Goal: Task Accomplishment & Management: Use online tool/utility

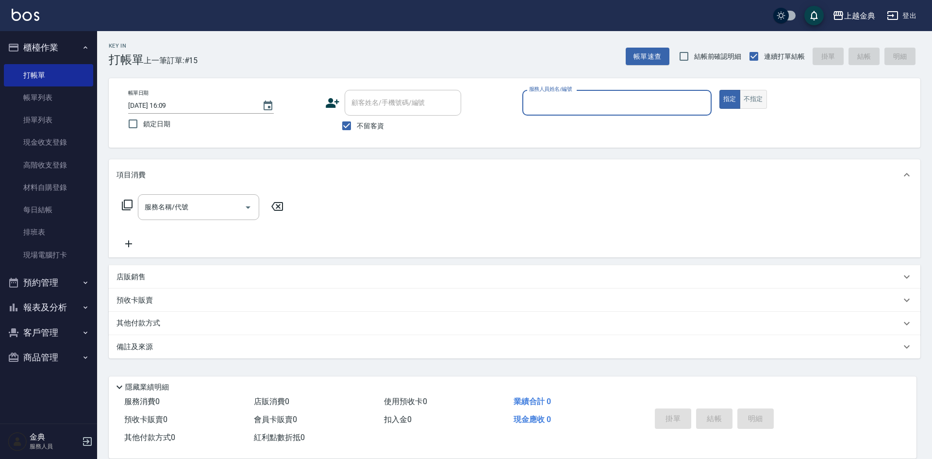
click at [756, 101] on button "不指定" at bounding box center [753, 99] width 27 height 19
click at [689, 96] on input "服務人員姓名/編號" at bounding box center [617, 102] width 181 height 17
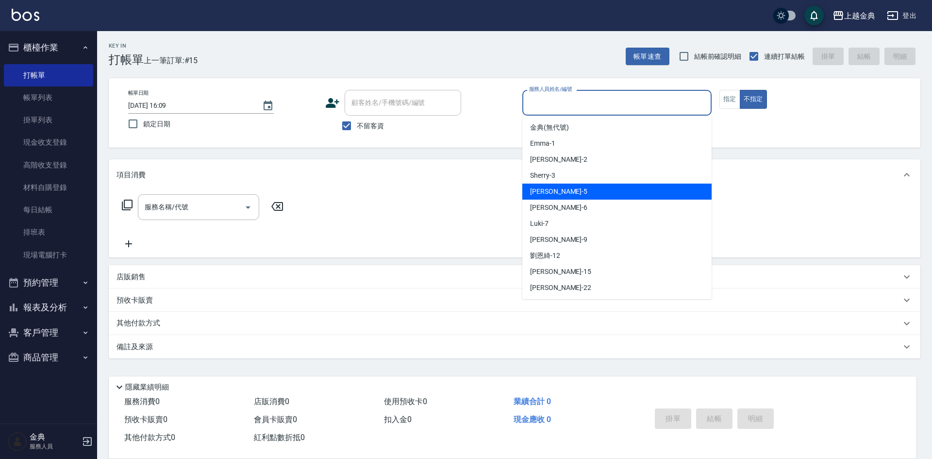
click at [571, 193] on div "[PERSON_NAME] -5" at bounding box center [617, 192] width 189 height 16
type input "[PERSON_NAME]-5"
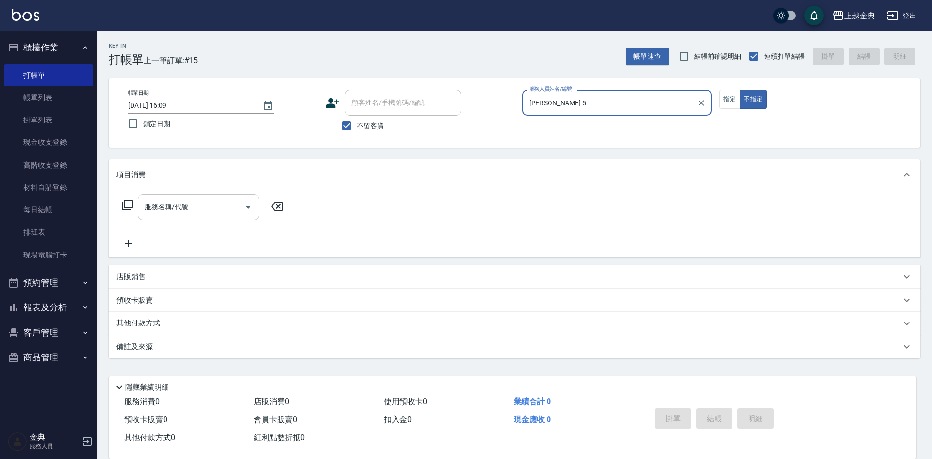
click at [242, 218] on div at bounding box center [247, 207] width 15 height 26
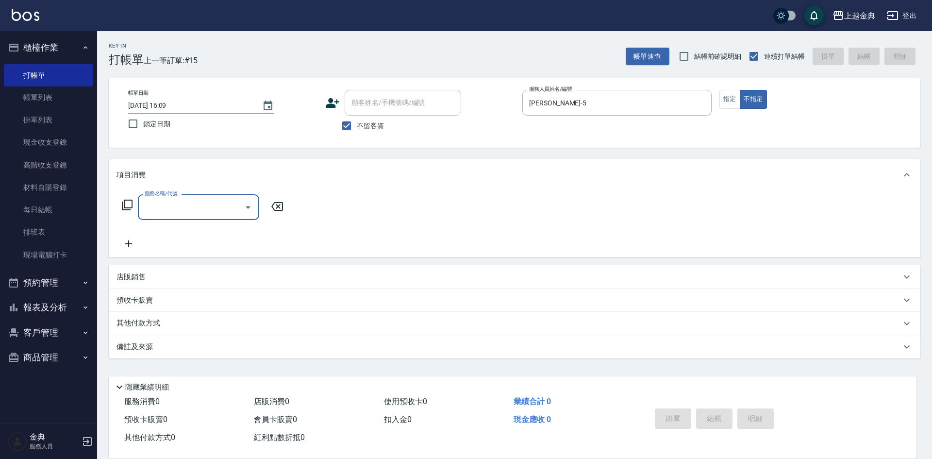
click at [193, 194] on div "服務名稱/代號" at bounding box center [198, 207] width 121 height 26
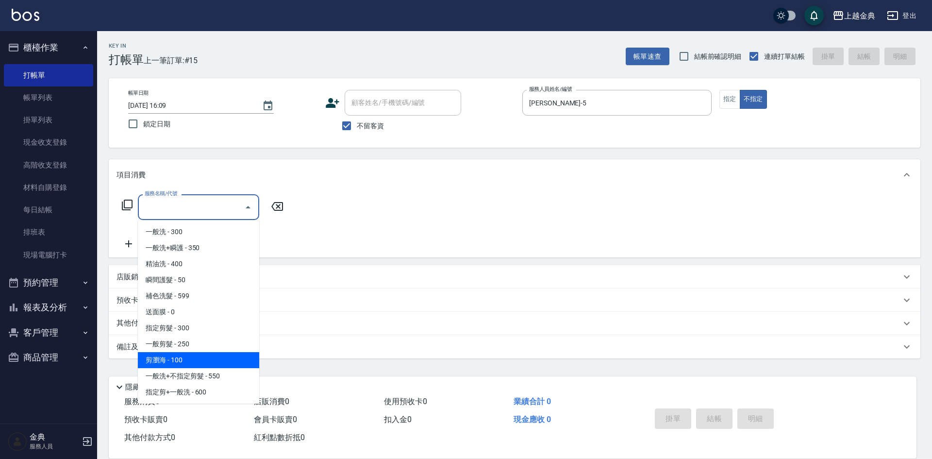
click at [207, 354] on span "剪瀏海 - 100" at bounding box center [198, 360] width 121 height 16
type input "剪瀏海(202)"
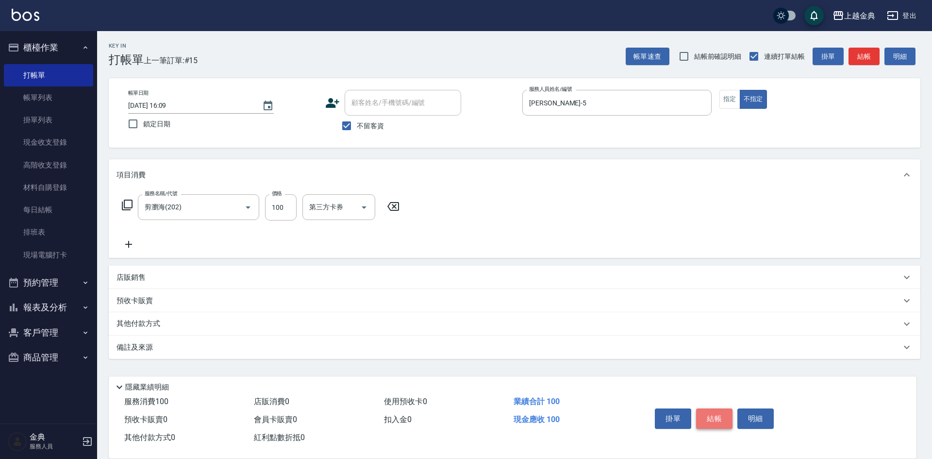
click at [715, 415] on button "結帳" at bounding box center [714, 418] width 36 height 20
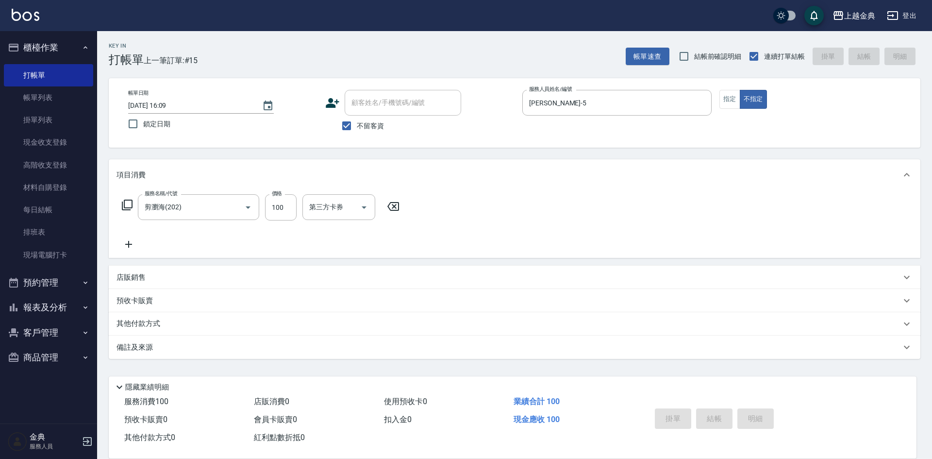
type input "[DATE] 17:48"
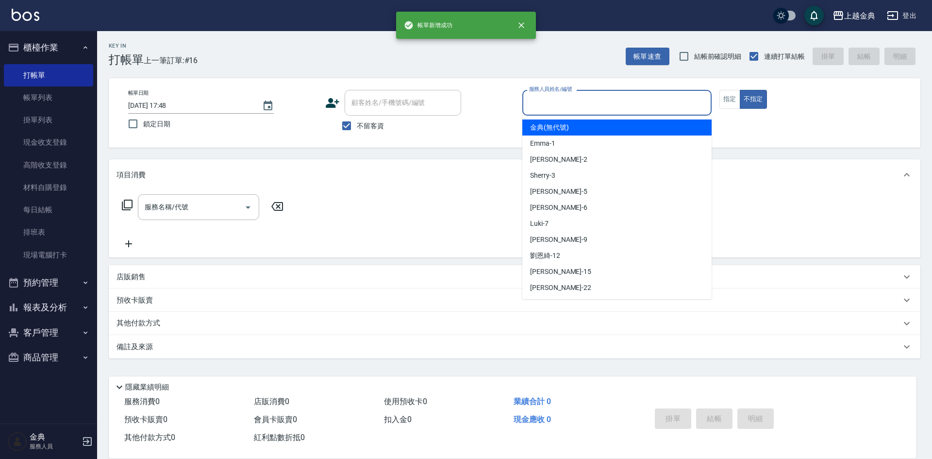
click at [625, 110] on input "服務人員姓名/編號" at bounding box center [617, 102] width 181 height 17
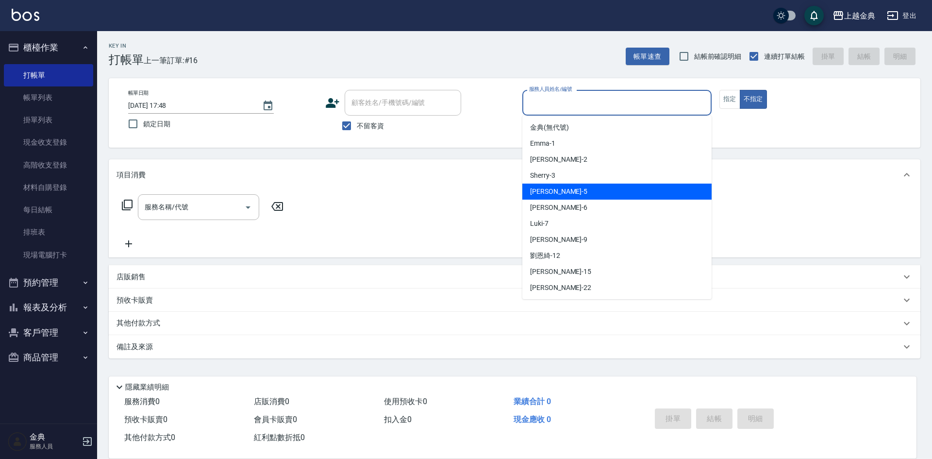
click at [568, 194] on div "[PERSON_NAME] -5" at bounding box center [617, 192] width 189 height 16
type input "[PERSON_NAME]-5"
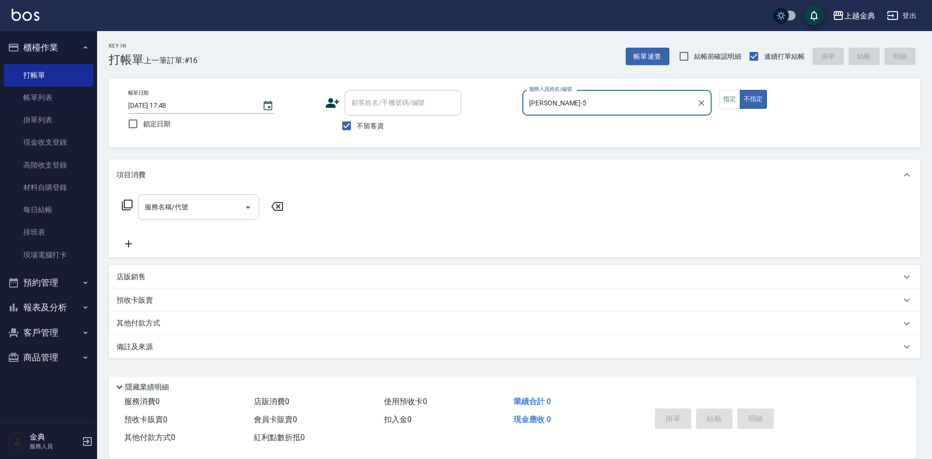
click at [219, 210] on input "服務名稱/代號" at bounding box center [191, 207] width 98 height 17
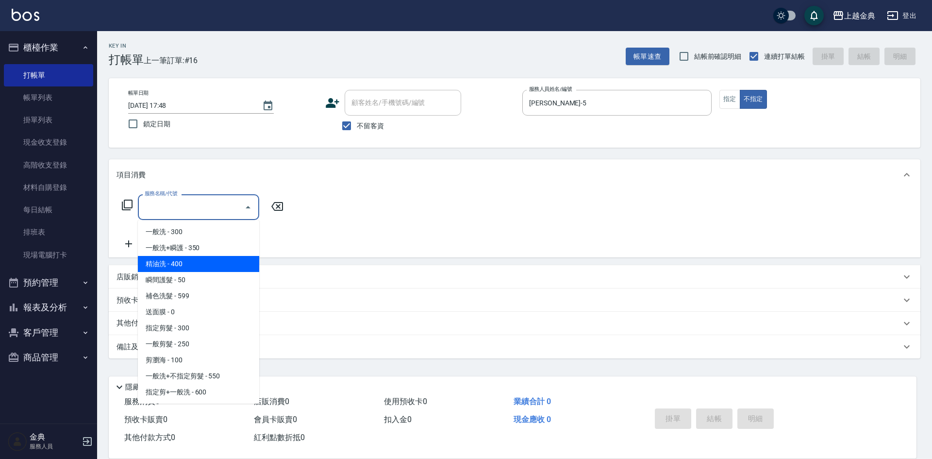
click at [193, 260] on span "精油洗 - 400" at bounding box center [198, 264] width 121 height 16
type input "精油洗(102)"
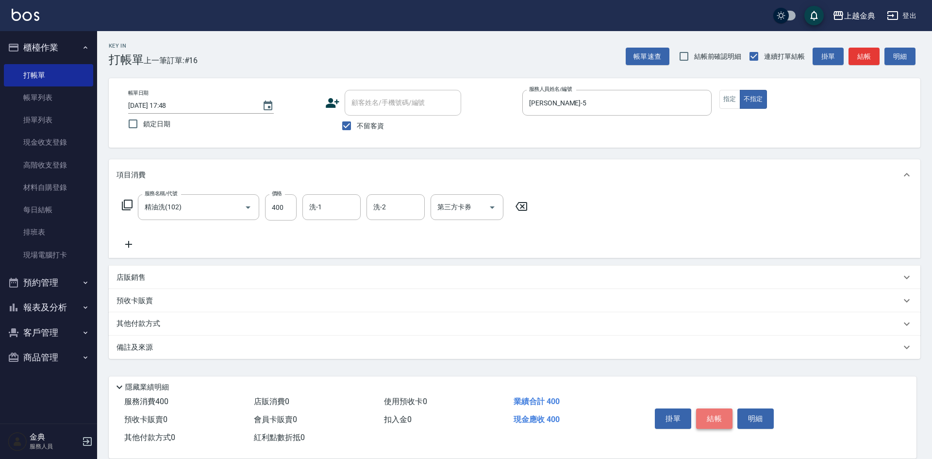
click at [711, 415] on button "結帳" at bounding box center [714, 418] width 36 height 20
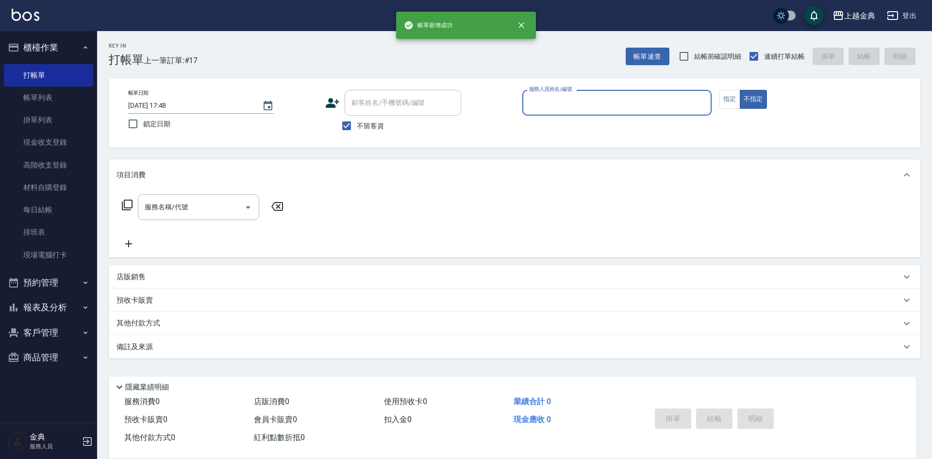
click at [634, 100] on input "服務人員姓名/編號" at bounding box center [617, 102] width 181 height 17
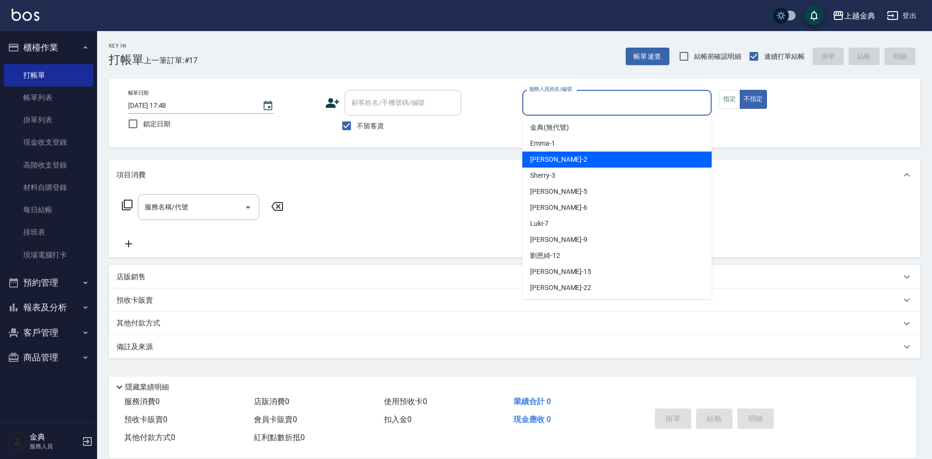
click at [565, 159] on div "Cindy -2" at bounding box center [617, 160] width 189 height 16
type input "Cindy-2"
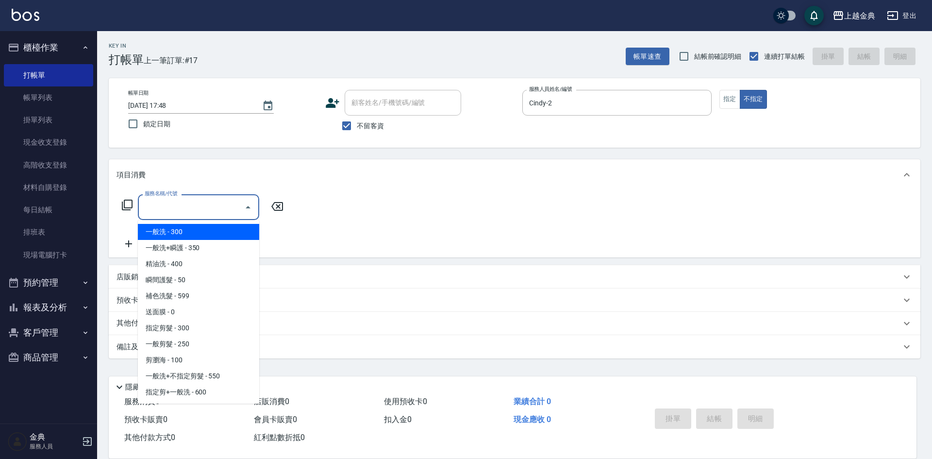
click at [233, 214] on input "服務名稱/代號" at bounding box center [191, 207] width 98 height 17
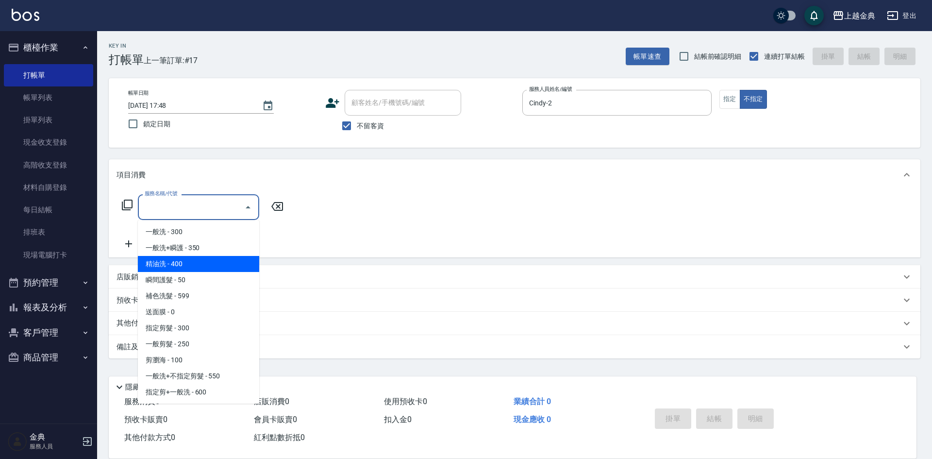
click at [199, 258] on span "精油洗 - 400" at bounding box center [198, 264] width 121 height 16
type input "精油洗(102)"
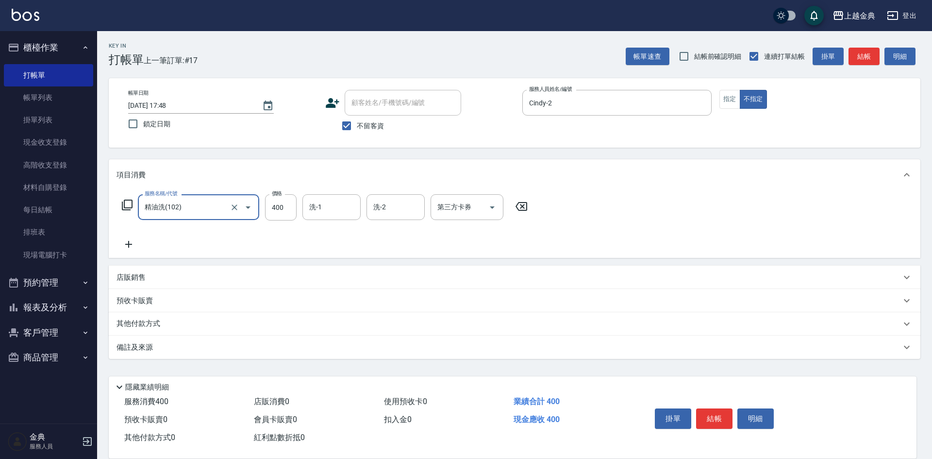
click at [713, 414] on button "結帳" at bounding box center [714, 418] width 36 height 20
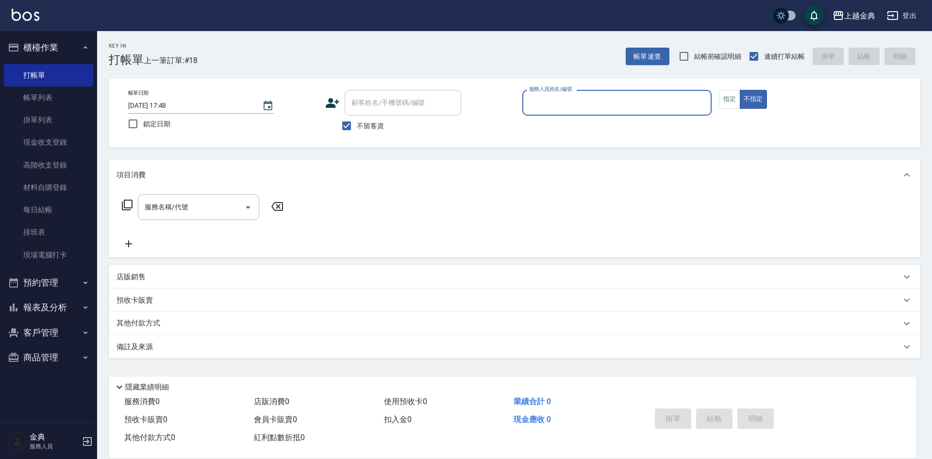
click at [676, 104] on input "服務人員姓名/編號" at bounding box center [617, 102] width 181 height 17
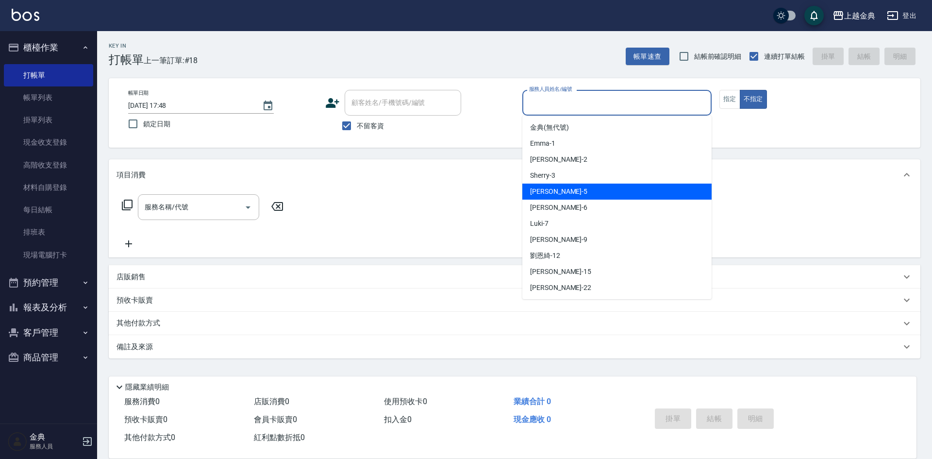
click at [581, 195] on div "[PERSON_NAME] -5" at bounding box center [617, 192] width 189 height 16
type input "[PERSON_NAME]-5"
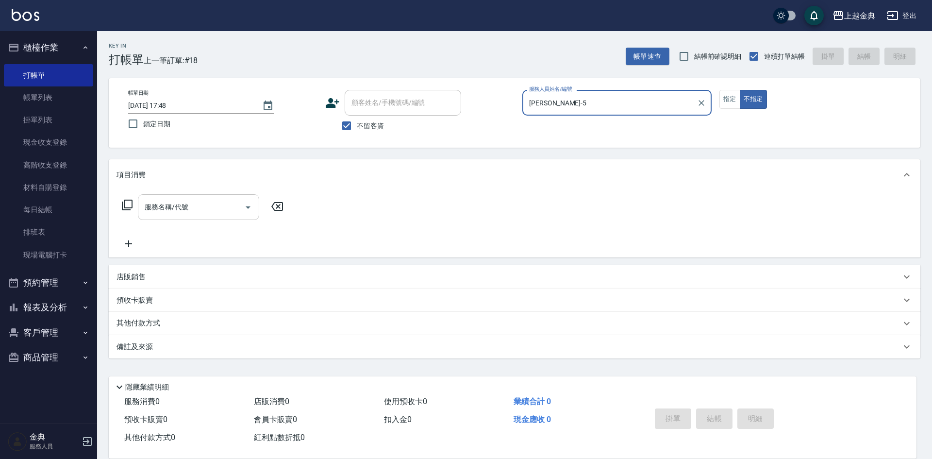
click at [168, 215] on input "服務名稱/代號" at bounding box center [191, 207] width 98 height 17
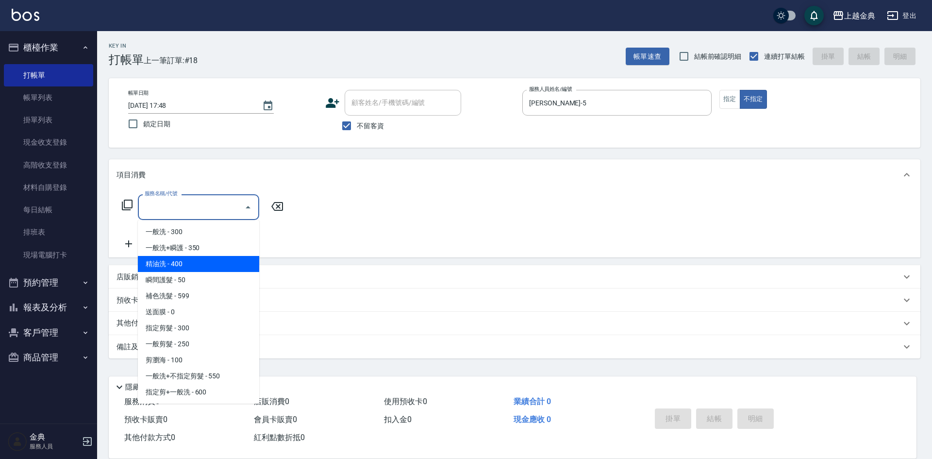
click at [178, 264] on span "精油洗 - 400" at bounding box center [198, 264] width 121 height 16
type input "精油洗(102)"
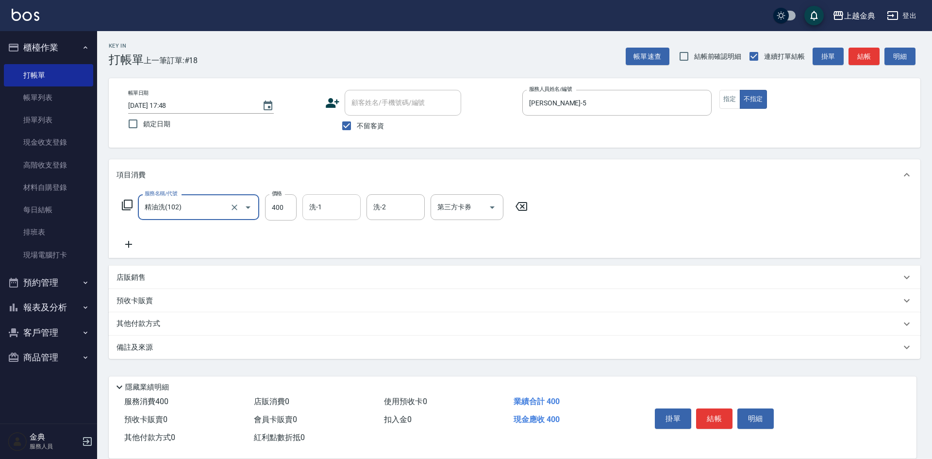
click at [328, 198] on div "洗-1" at bounding box center [332, 207] width 58 height 26
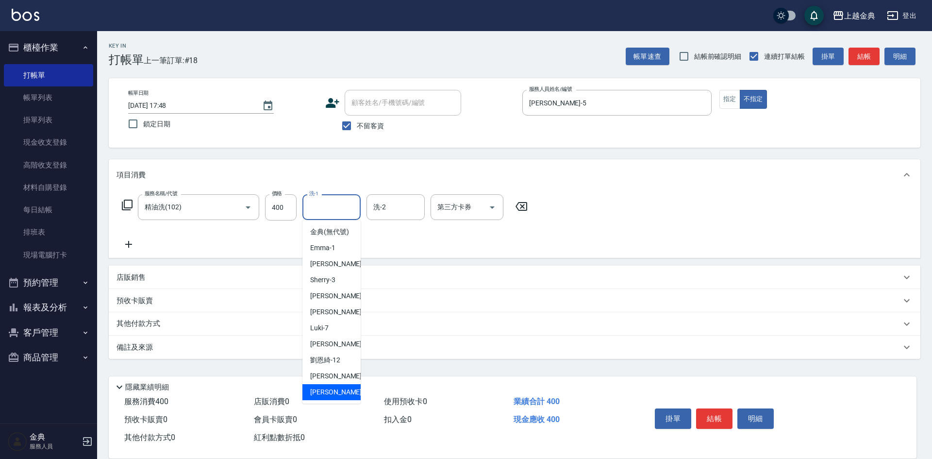
click at [338, 397] on div "[PERSON_NAME] -22" at bounding box center [332, 392] width 58 height 16
type input "[PERSON_NAME]-22"
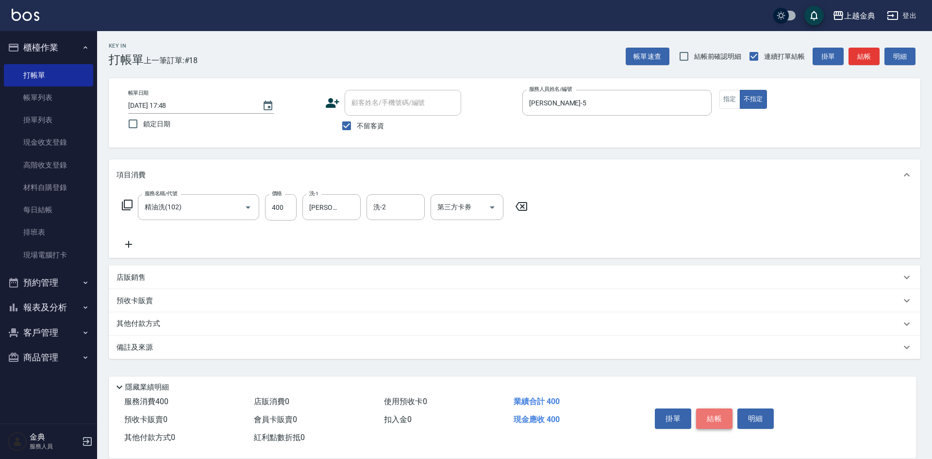
click at [707, 410] on button "結帳" at bounding box center [714, 418] width 36 height 20
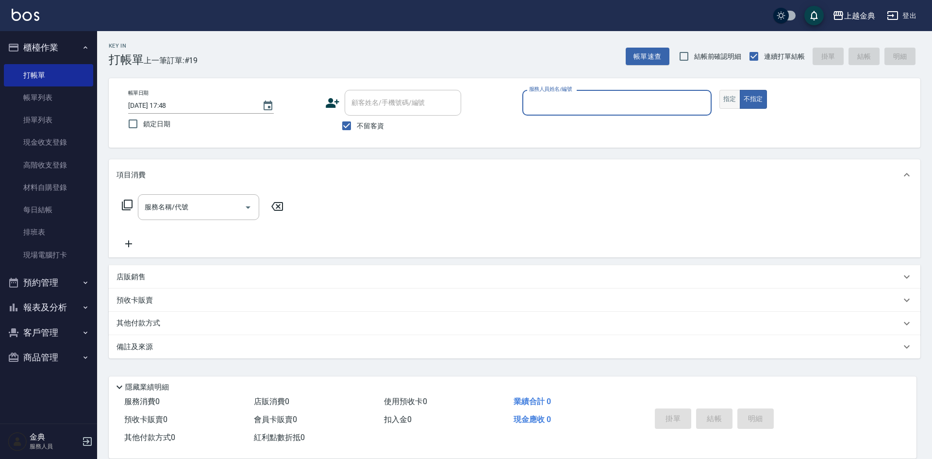
click at [733, 90] on button "指定" at bounding box center [730, 99] width 21 height 19
click at [660, 99] on input "服務人員姓名/編號" at bounding box center [617, 102] width 181 height 17
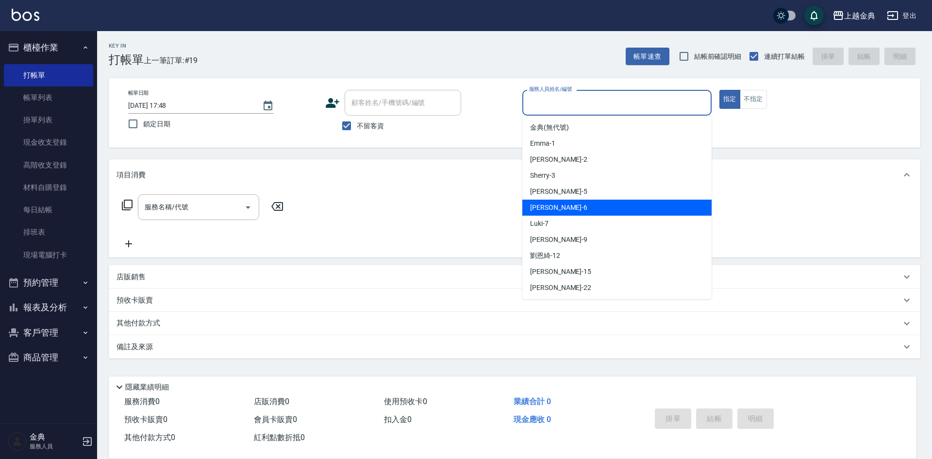
click at [564, 208] on div "[PERSON_NAME] -6" at bounding box center [617, 208] width 189 height 16
type input "[PERSON_NAME]-6"
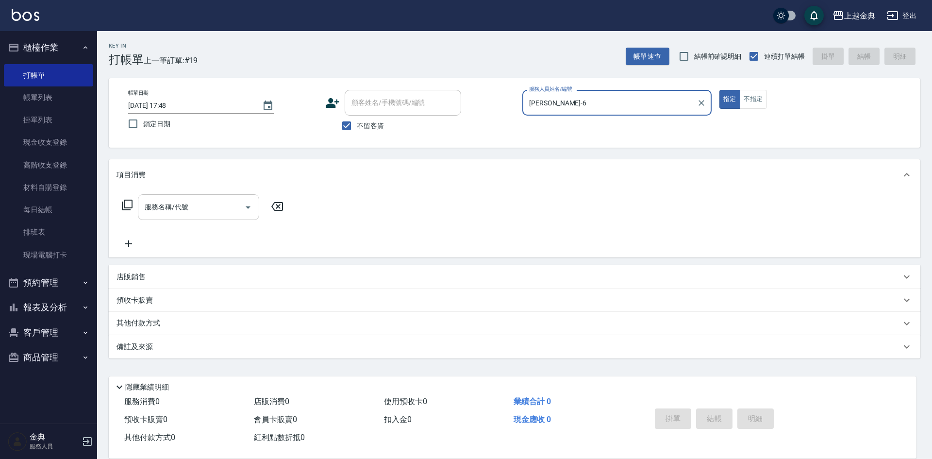
click at [220, 204] on input "服務名稱/代號" at bounding box center [191, 207] width 98 height 17
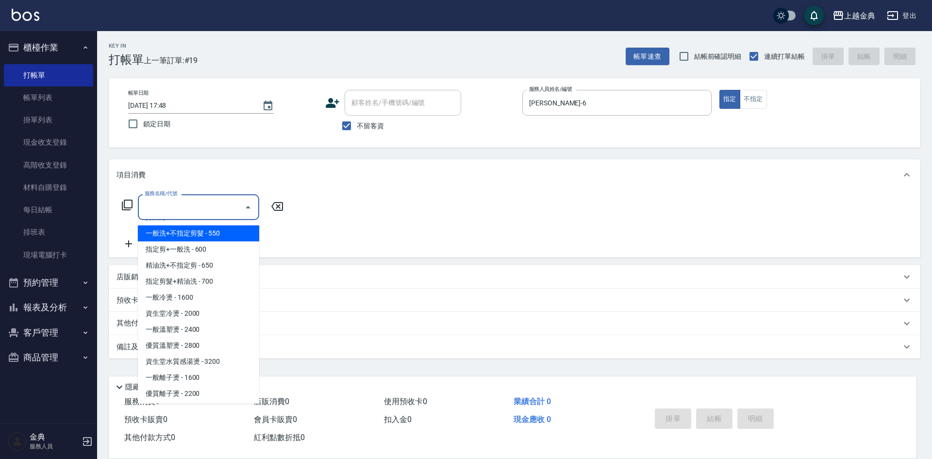
scroll to position [146, 0]
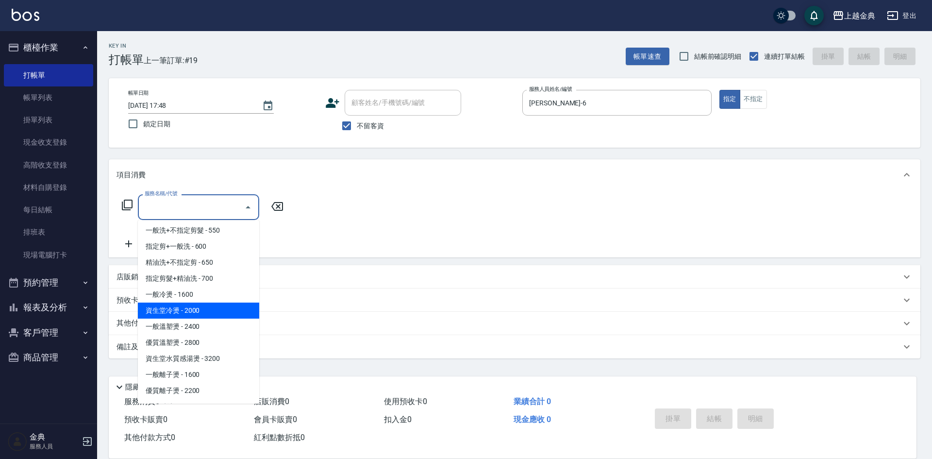
click at [196, 311] on span "資生堂冷燙 - 2000" at bounding box center [198, 311] width 121 height 16
type input "資生堂冷燙(302)"
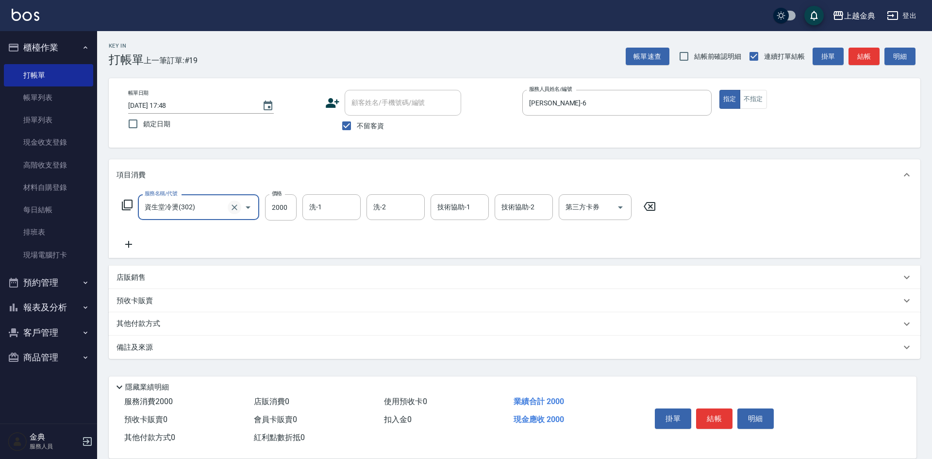
click at [234, 204] on icon "Clear" at bounding box center [235, 208] width 10 height 10
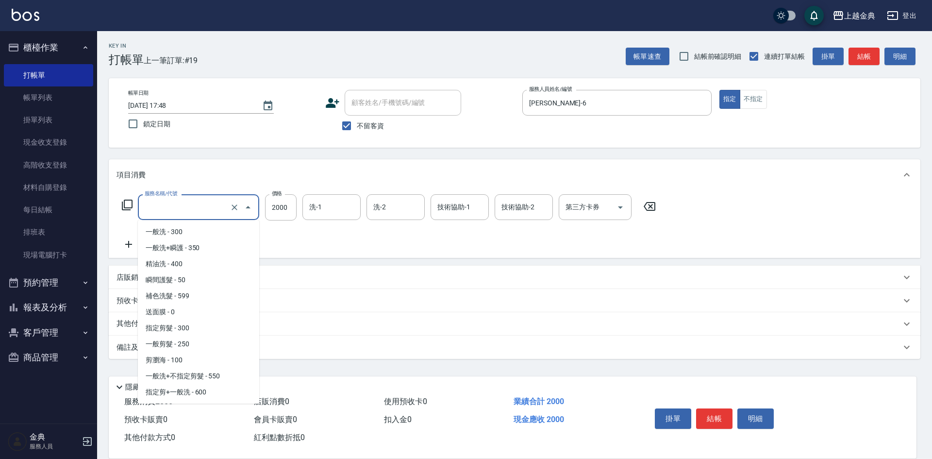
click at [208, 214] on input "服務名稱/代號" at bounding box center [184, 207] width 85 height 17
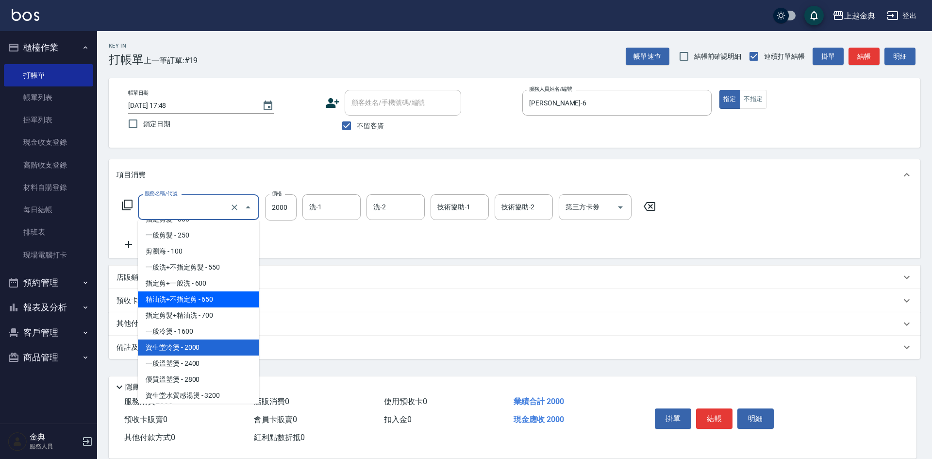
scroll to position [109, 0]
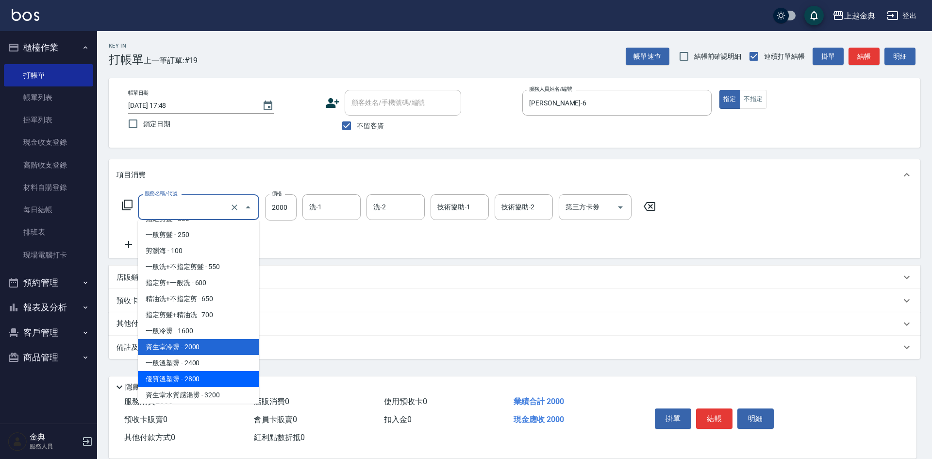
click at [203, 376] on span "優質溫塑燙 - 2800" at bounding box center [198, 379] width 121 height 16
type input "優質溫塑燙(304)"
type input "2800"
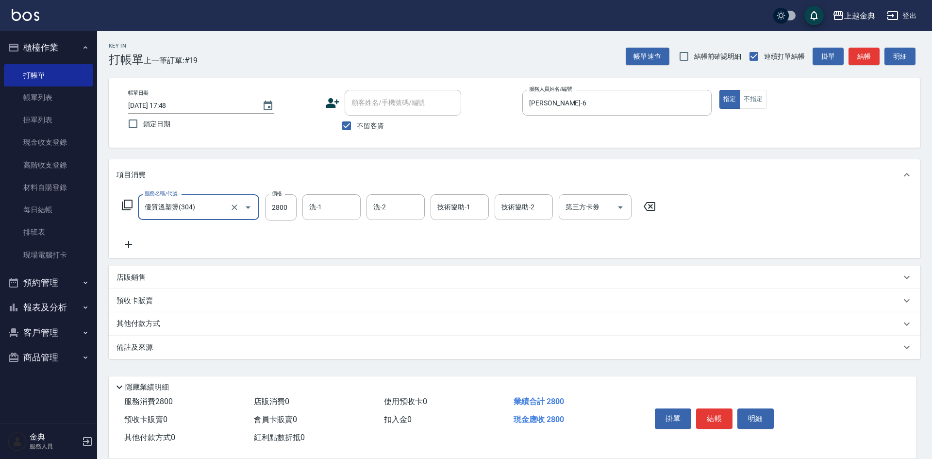
click at [199, 212] on input "優質溫塑燙(304)" at bounding box center [184, 207] width 85 height 17
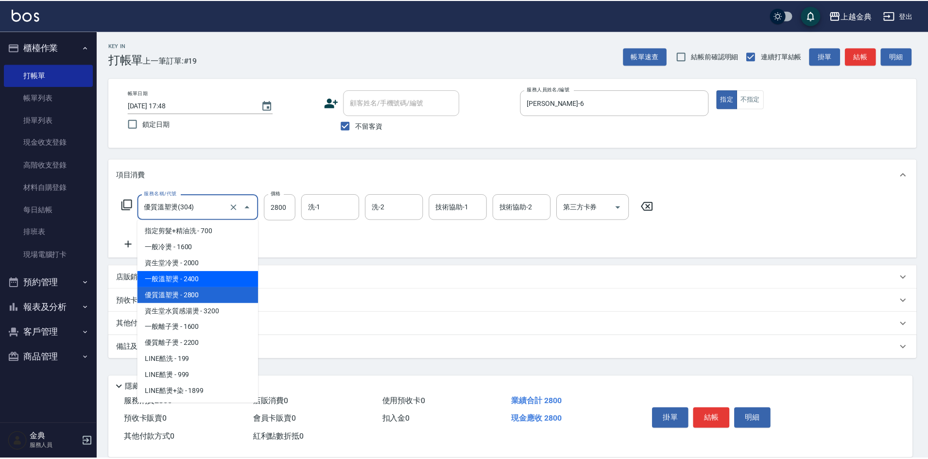
scroll to position [238, 0]
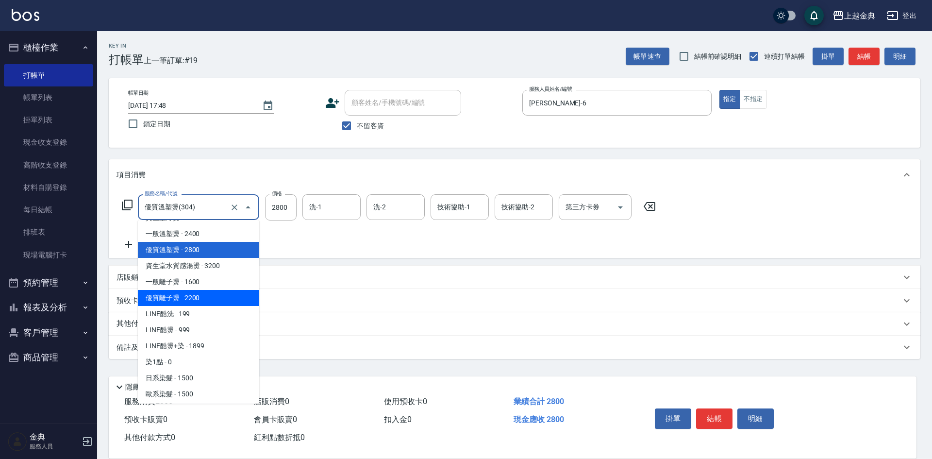
click at [207, 294] on span "優質離子燙 - 2200" at bounding box center [198, 298] width 121 height 16
type input "優質離子燙(307)"
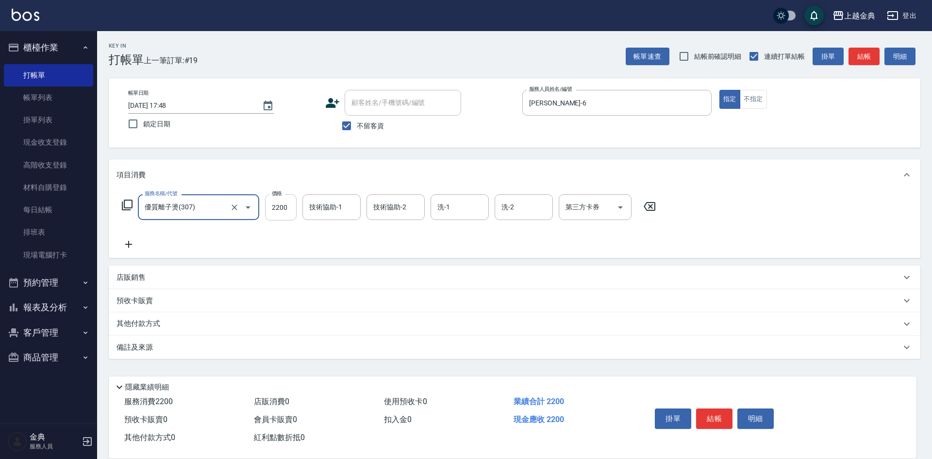
click at [277, 213] on input "2200" at bounding box center [281, 207] width 32 height 26
type input "3580"
click at [126, 249] on icon at bounding box center [129, 244] width 24 height 12
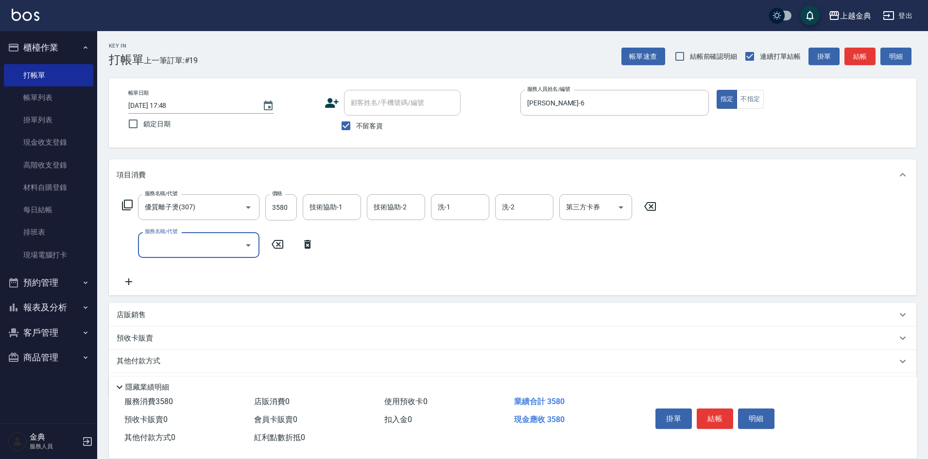
click at [214, 247] on input "服務名稱/代號" at bounding box center [191, 245] width 98 height 17
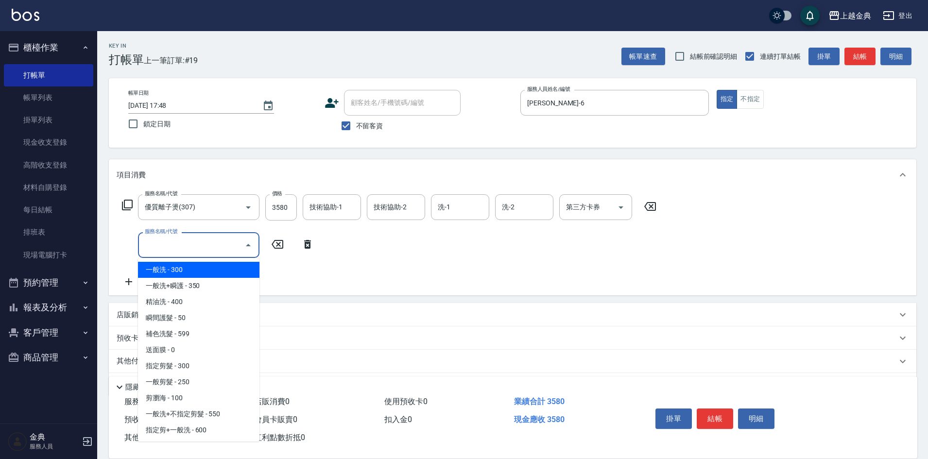
click at [230, 246] on input "服務名稱/代號" at bounding box center [191, 245] width 98 height 17
click at [206, 243] on input "服務名稱/代號" at bounding box center [191, 245] width 98 height 17
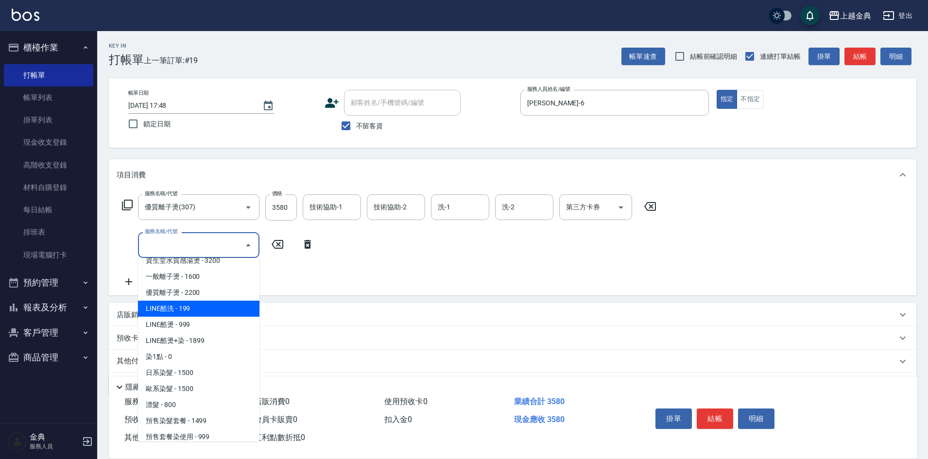
scroll to position [291, 0]
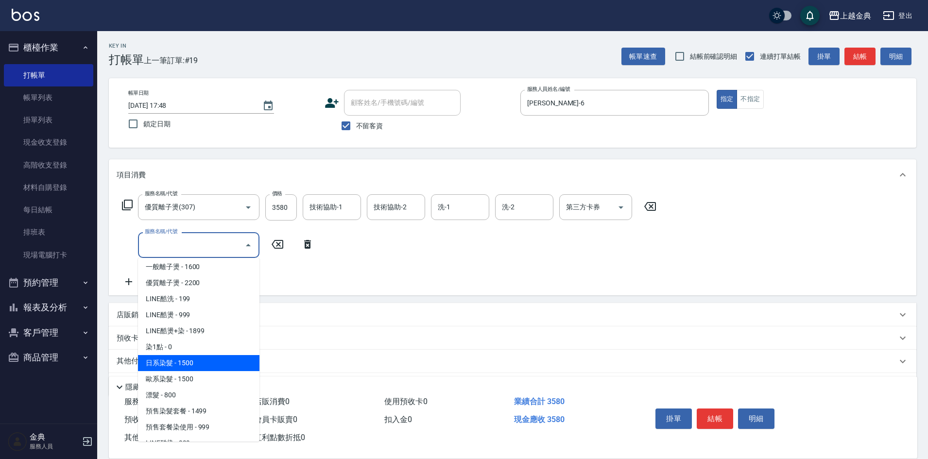
click at [211, 357] on span "日系染髮 - 1500" at bounding box center [198, 363] width 121 height 16
type input "日系染髮(401)"
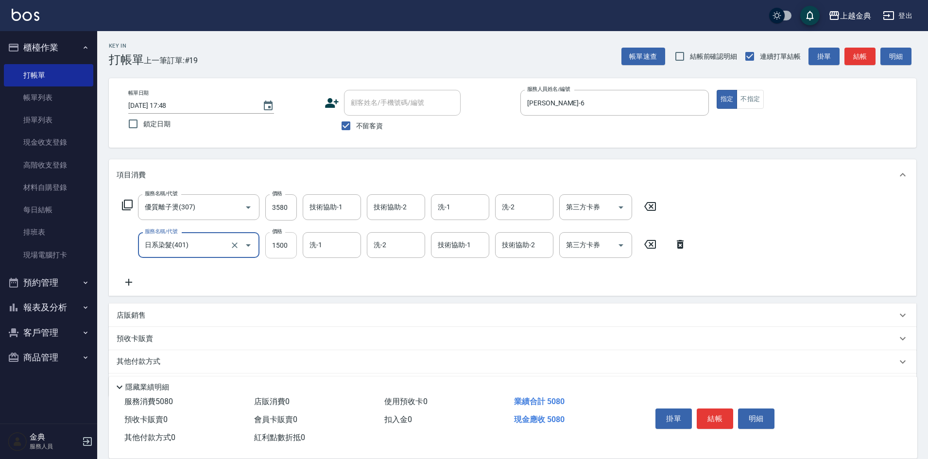
click at [286, 247] on input "1500" at bounding box center [281, 245] width 32 height 26
type input "2299"
click at [131, 281] on icon at bounding box center [129, 282] width 24 height 12
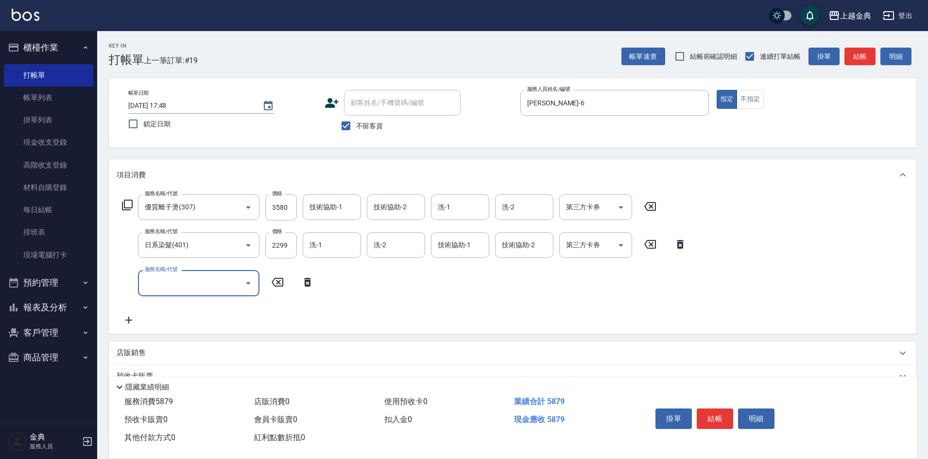
click at [187, 283] on input "服務名稱/代號" at bounding box center [191, 282] width 98 height 17
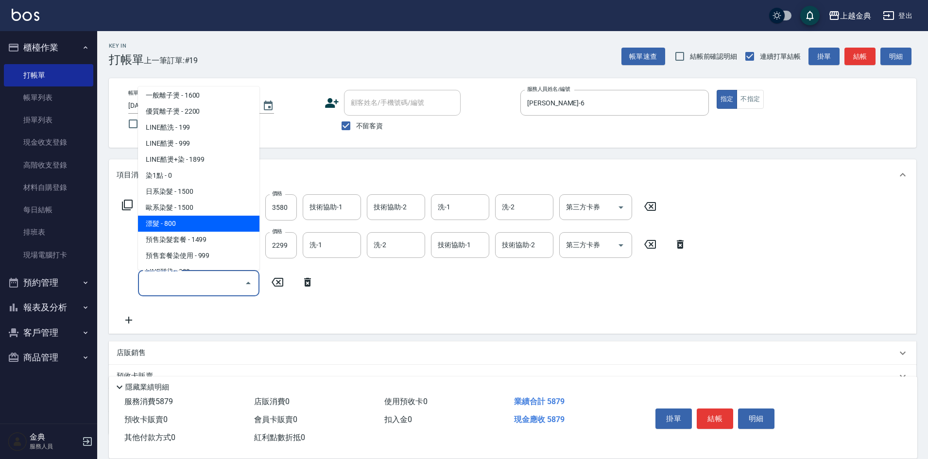
click at [197, 224] on span "漂髮 - 800" at bounding box center [198, 224] width 121 height 16
type input "漂髮(404)"
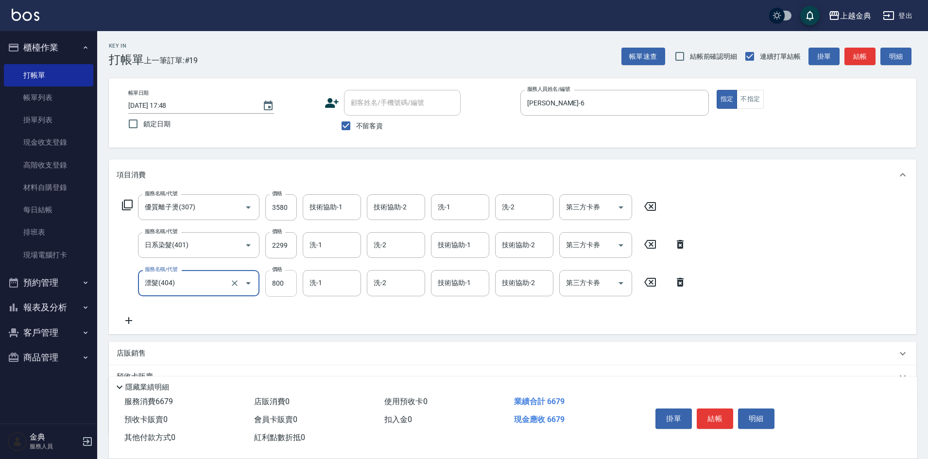
click at [279, 288] on input "800" at bounding box center [281, 283] width 32 height 26
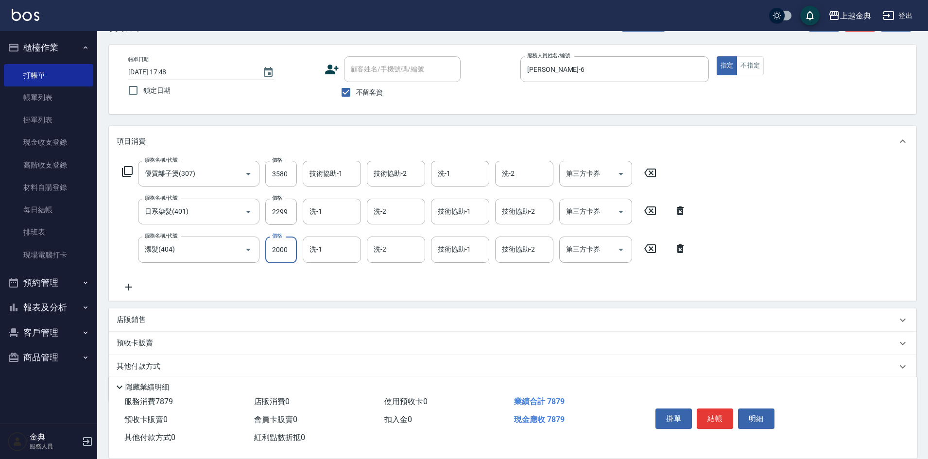
scroll to position [69, 0]
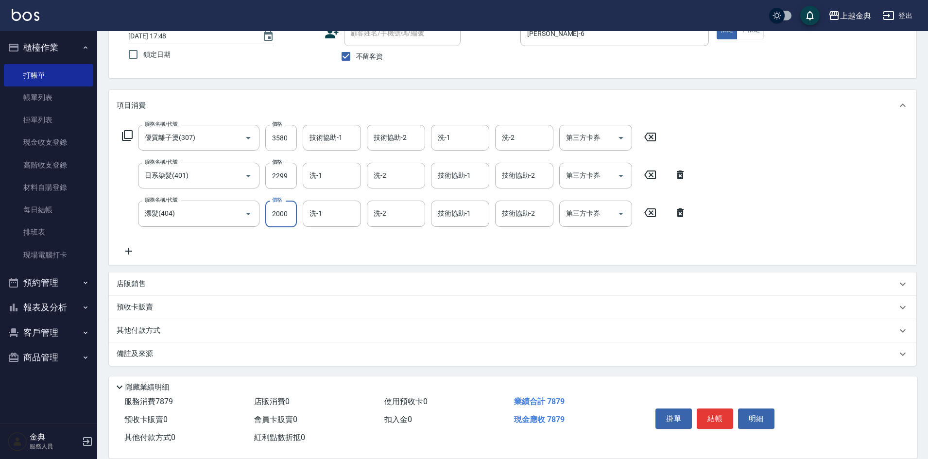
type input "2000"
click at [145, 330] on p "其他付款方式" at bounding box center [141, 330] width 49 height 11
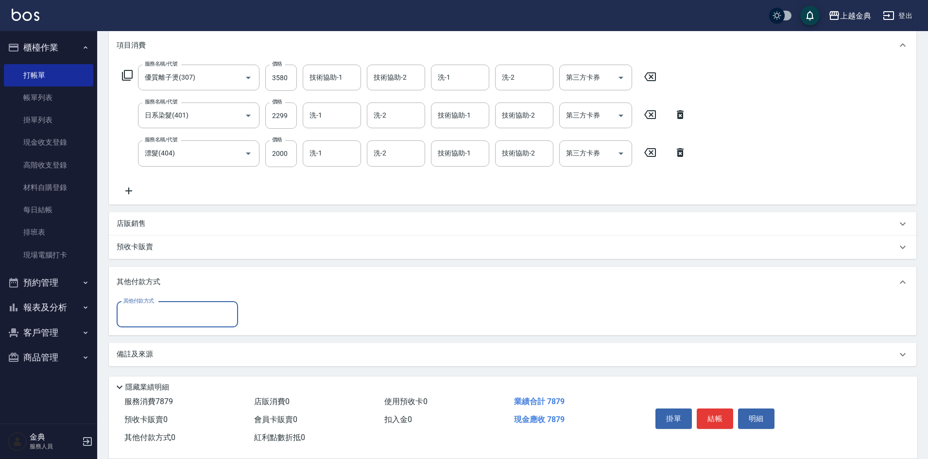
scroll to position [130, 0]
click at [133, 195] on icon at bounding box center [129, 191] width 24 height 12
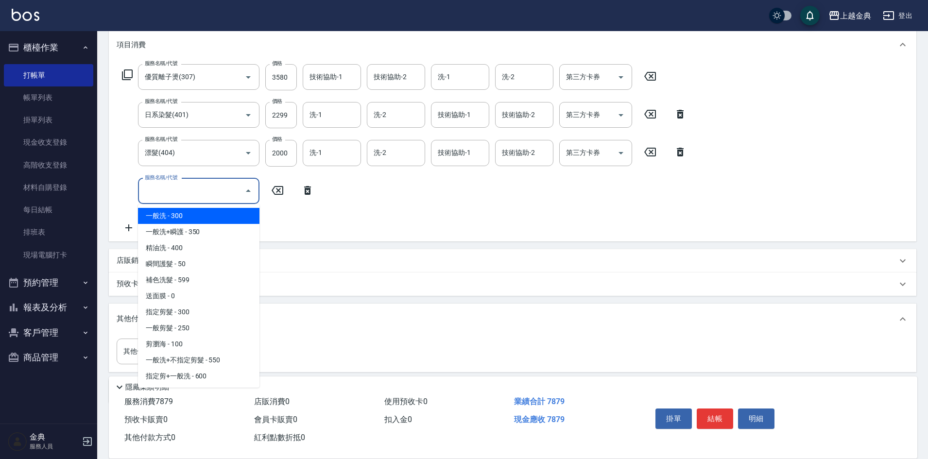
click at [160, 189] on input "服務名稱/代號" at bounding box center [191, 191] width 98 height 17
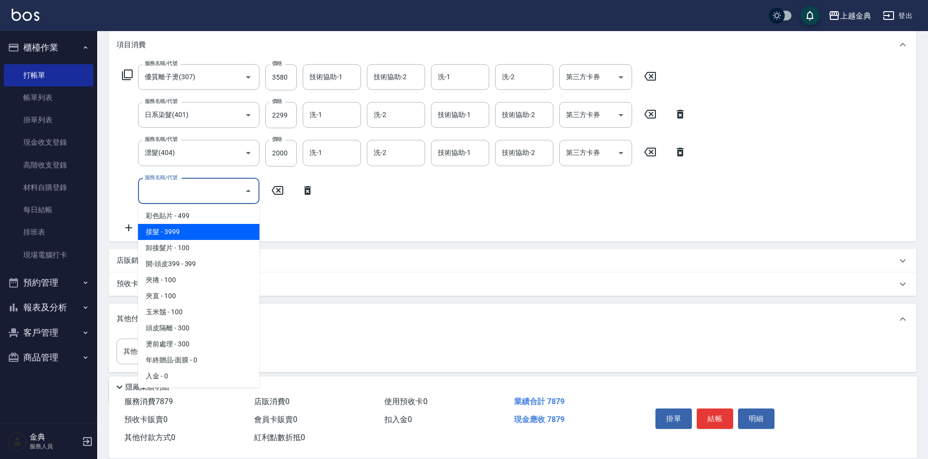
scroll to position [818, 0]
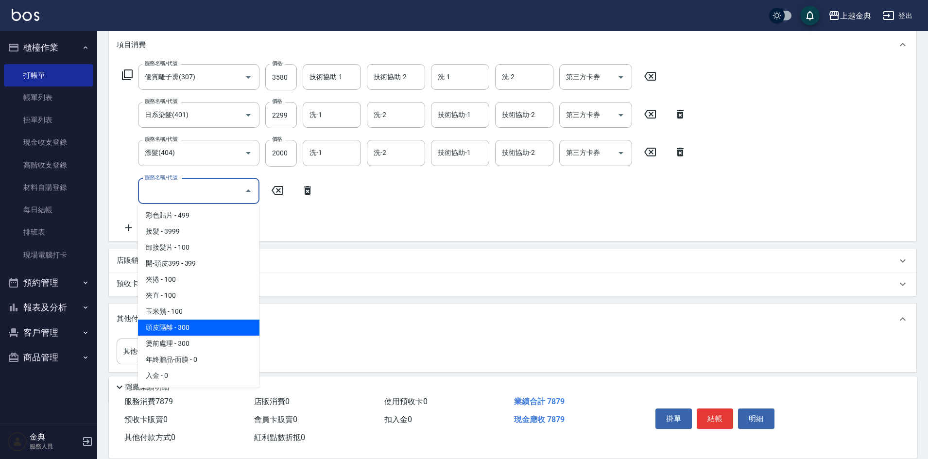
click at [204, 322] on span "頭皮隔離 - 300" at bounding box center [198, 328] width 121 height 16
type input "頭皮隔離(904)"
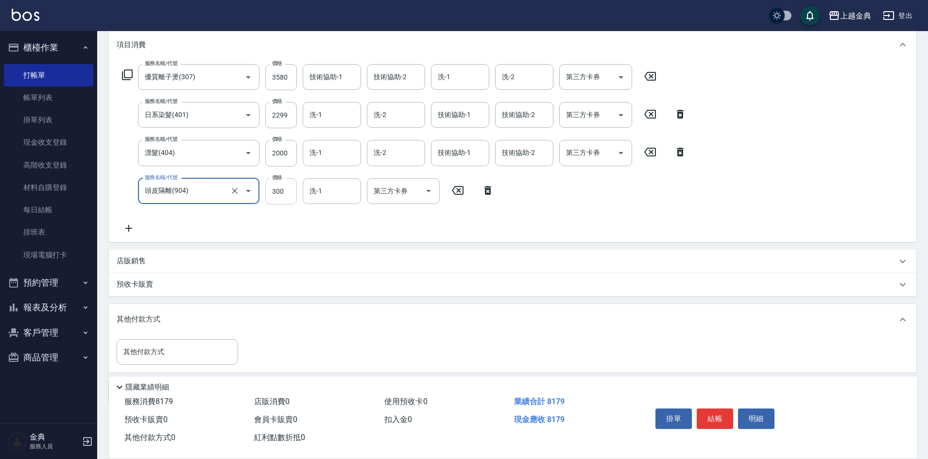
click at [286, 195] on input "300" at bounding box center [281, 191] width 32 height 26
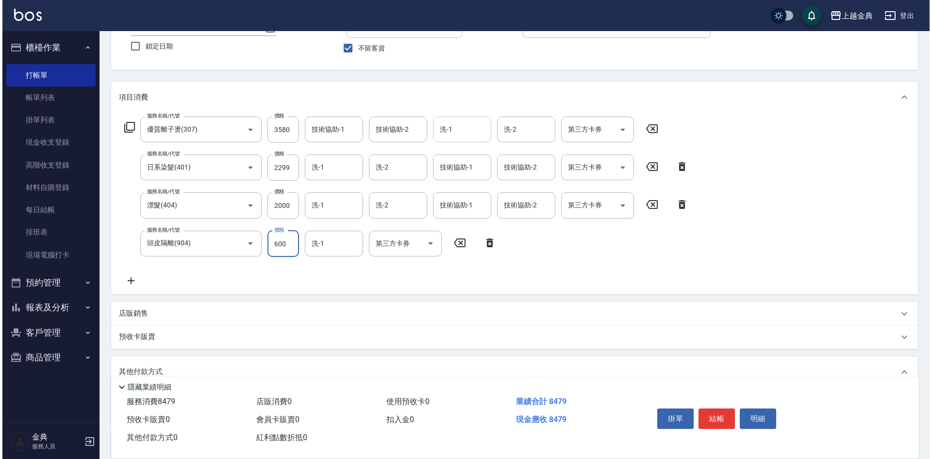
scroll to position [0, 0]
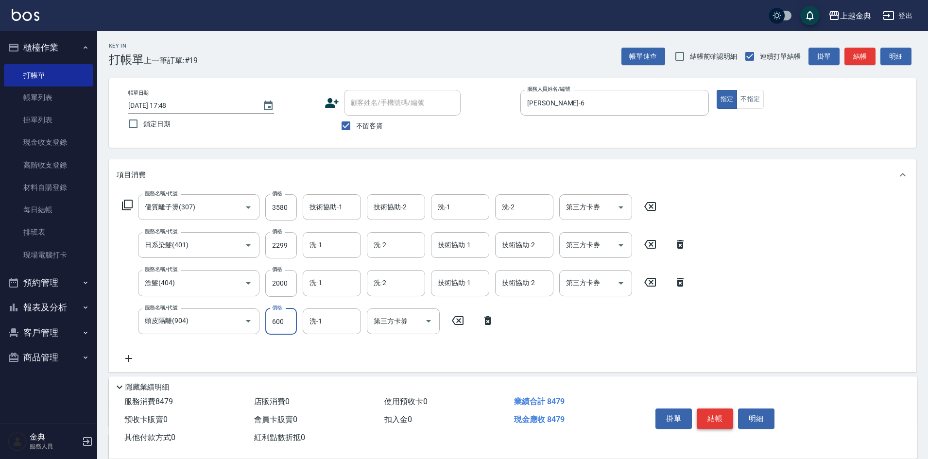
type input "600"
click at [715, 413] on button "結帳" at bounding box center [714, 418] width 36 height 20
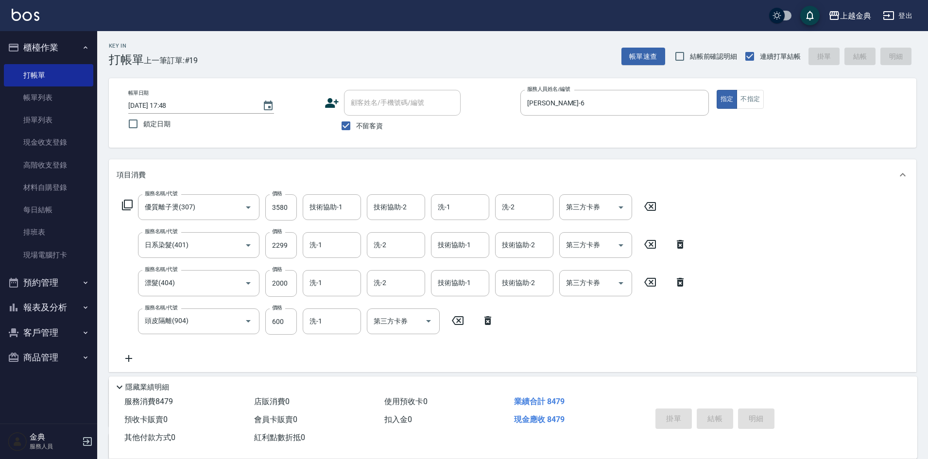
type input "[DATE] 17:52"
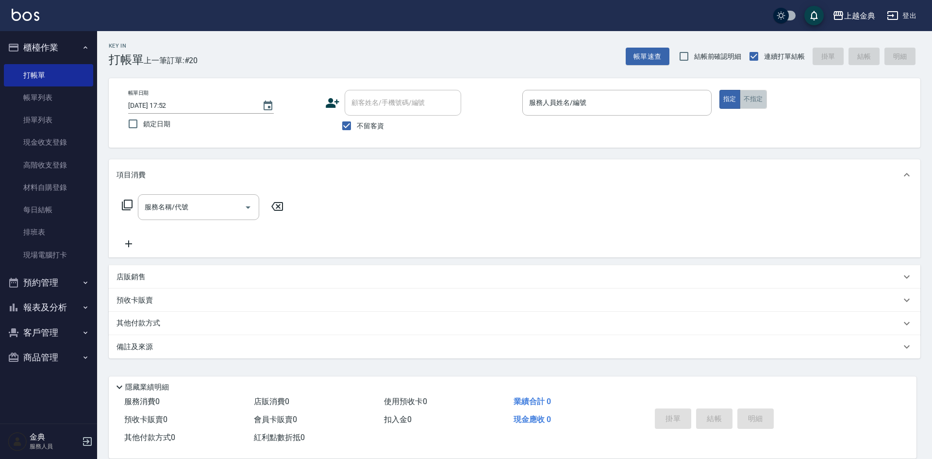
click at [750, 100] on button "不指定" at bounding box center [753, 99] width 27 height 19
drag, startPoint x: 712, startPoint y: 103, endPoint x: 659, endPoint y: 103, distance: 53.4
click at [711, 103] on div "帳單日期 [DATE] 17:52 鎖定日期 顧客姓名/手機號碼/編號 顧客姓名/手機號碼/編號 不留客資 服務人員姓名/編號 服務人員姓名/編號 指定 不指定" at bounding box center [514, 113] width 789 height 46
click at [657, 104] on input "服務人員姓名/編號" at bounding box center [617, 102] width 181 height 17
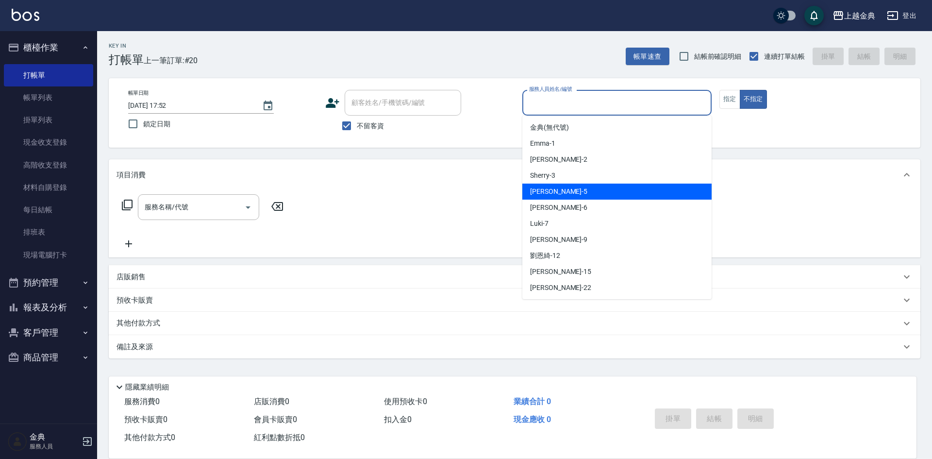
click at [594, 196] on div "[PERSON_NAME] -5" at bounding box center [617, 192] width 189 height 16
type input "[PERSON_NAME]-5"
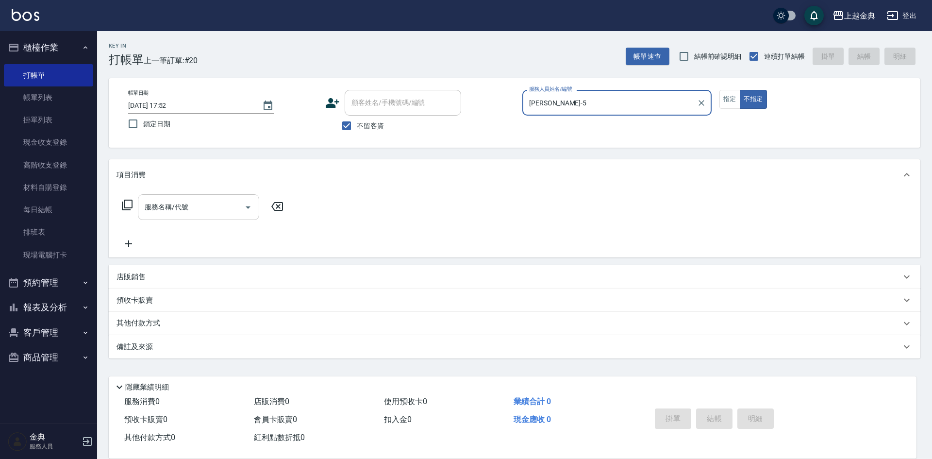
click at [218, 212] on input "服務名稱/代號" at bounding box center [191, 207] width 98 height 17
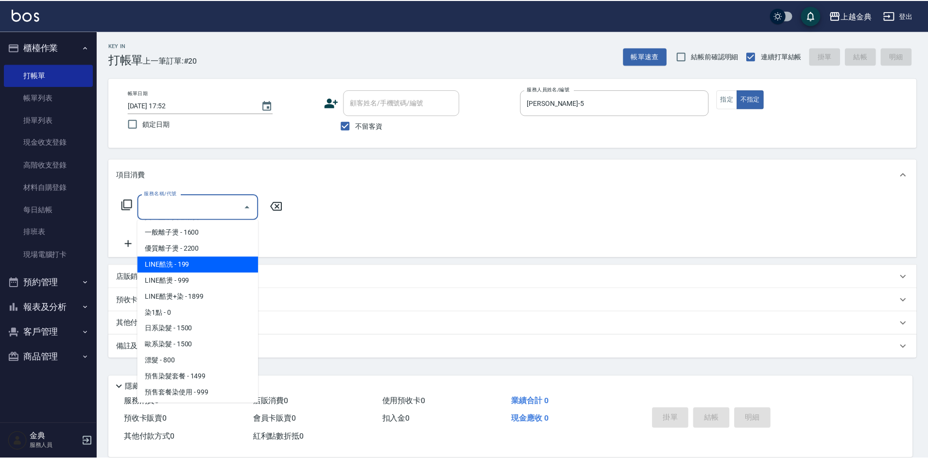
scroll to position [291, 0]
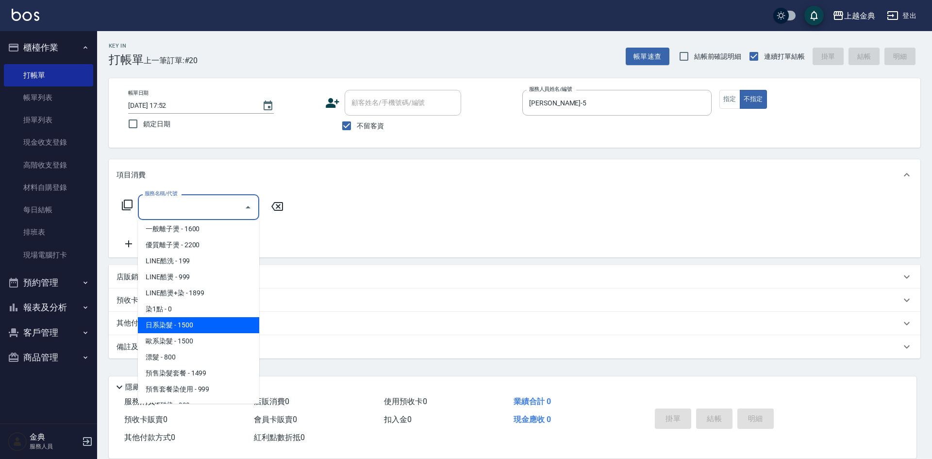
click at [199, 325] on span "日系染髮 - 1500" at bounding box center [198, 325] width 121 height 16
type input "日系染髮(401)"
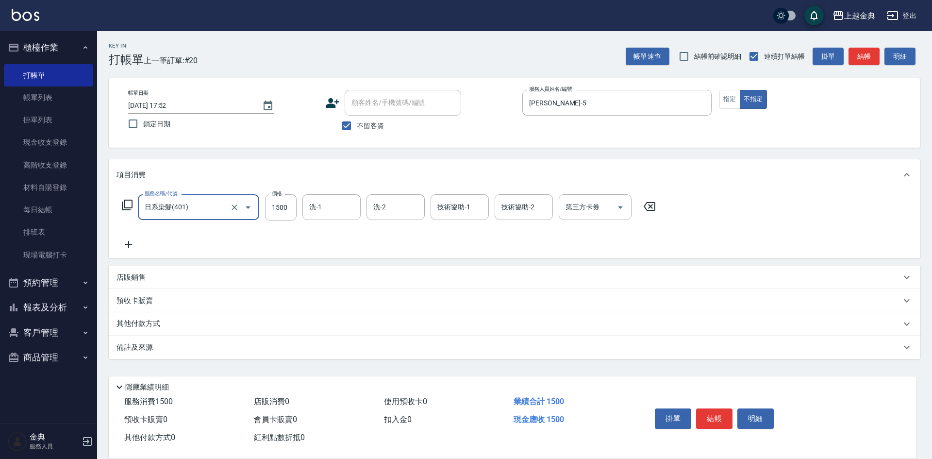
click at [132, 244] on icon at bounding box center [129, 244] width 24 height 12
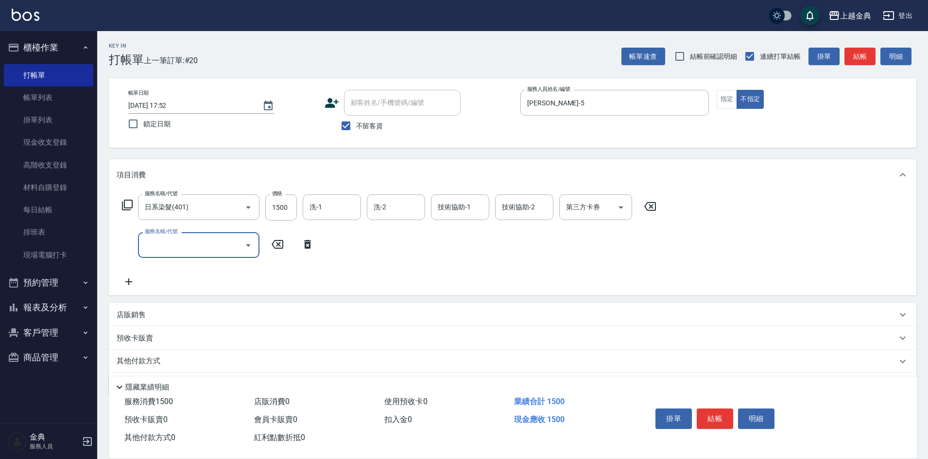
click at [192, 254] on div "服務名稱/代號" at bounding box center [198, 245] width 121 height 26
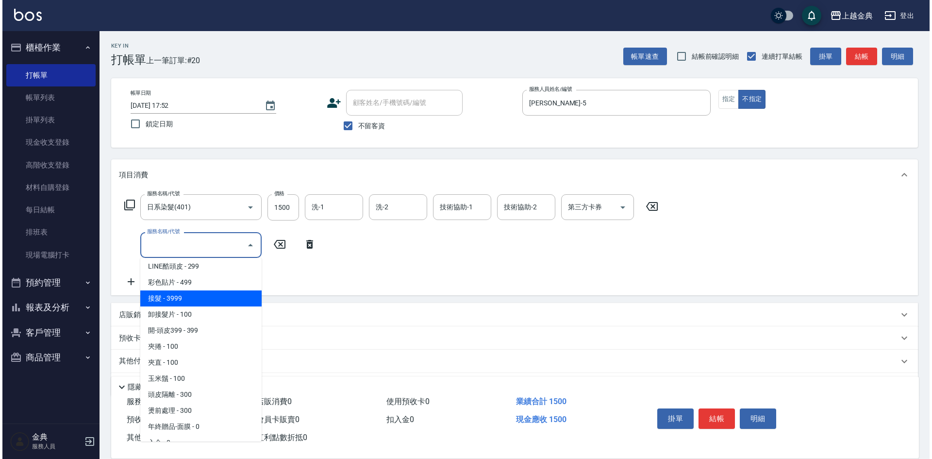
scroll to position [818, 0]
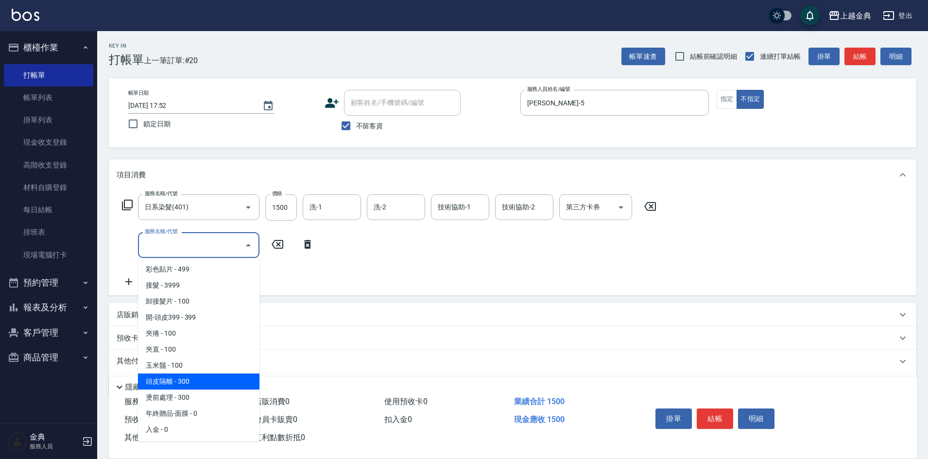
click at [206, 377] on span "頭皮隔離 - 300" at bounding box center [198, 381] width 121 height 16
type input "頭皮隔離(904)"
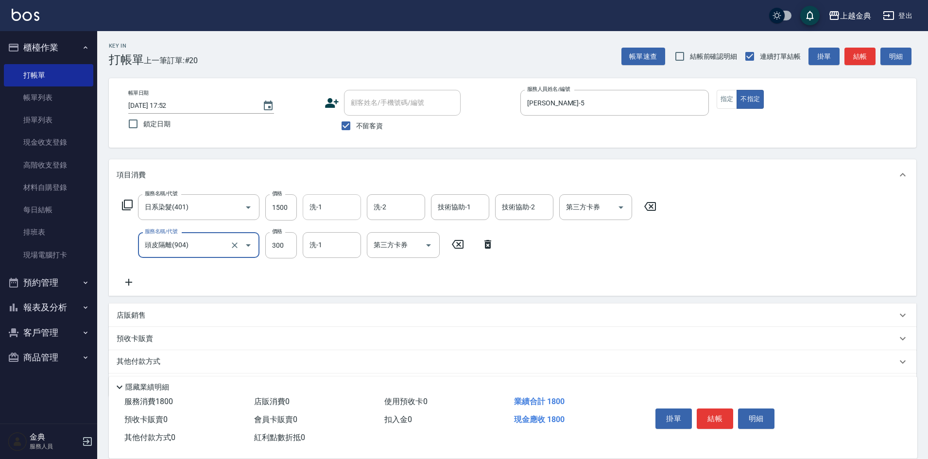
click at [312, 216] on div "洗-1" at bounding box center [332, 207] width 58 height 26
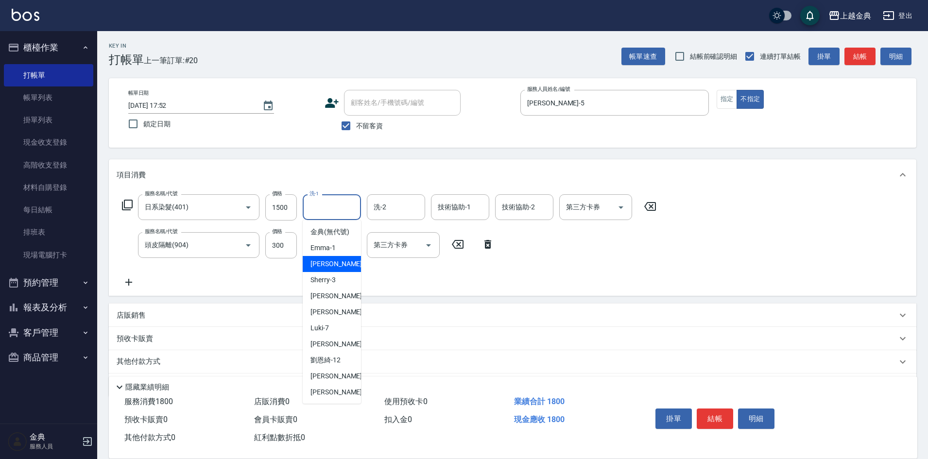
click at [339, 272] on div "Cindy -2" at bounding box center [332, 264] width 58 height 16
type input "Cindy-2"
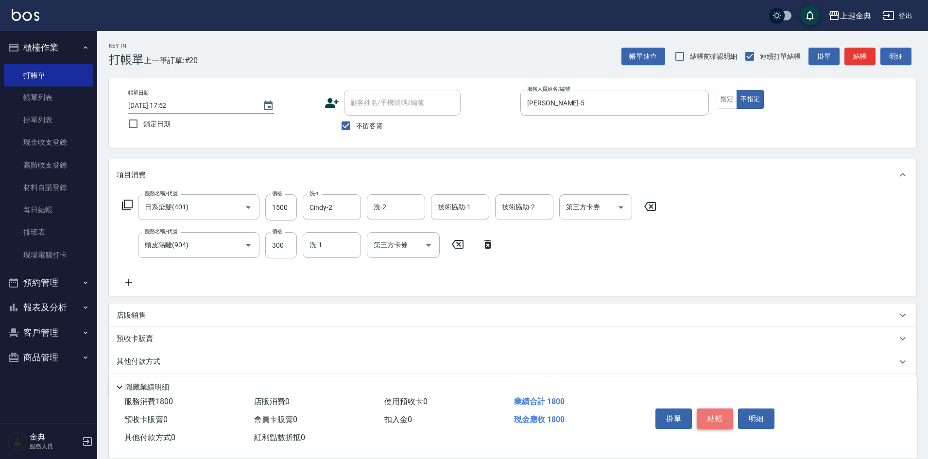
click at [719, 410] on button "結帳" at bounding box center [714, 418] width 36 height 20
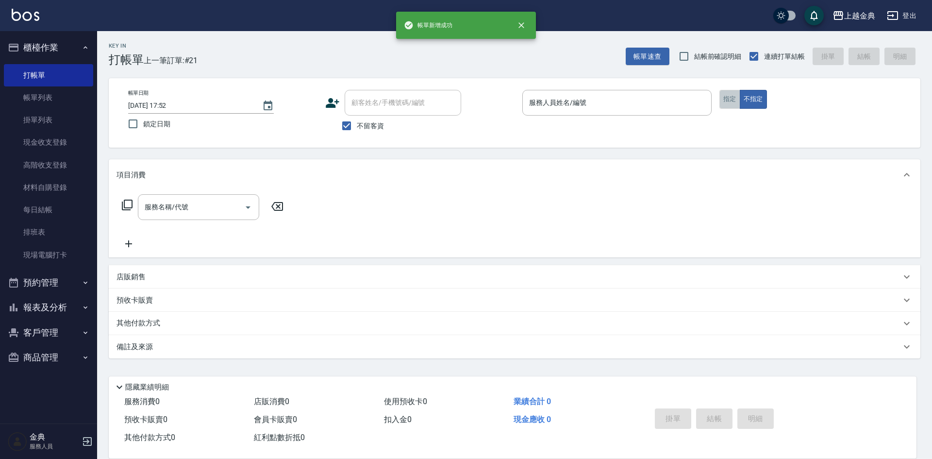
click at [727, 100] on button "指定" at bounding box center [730, 99] width 21 height 19
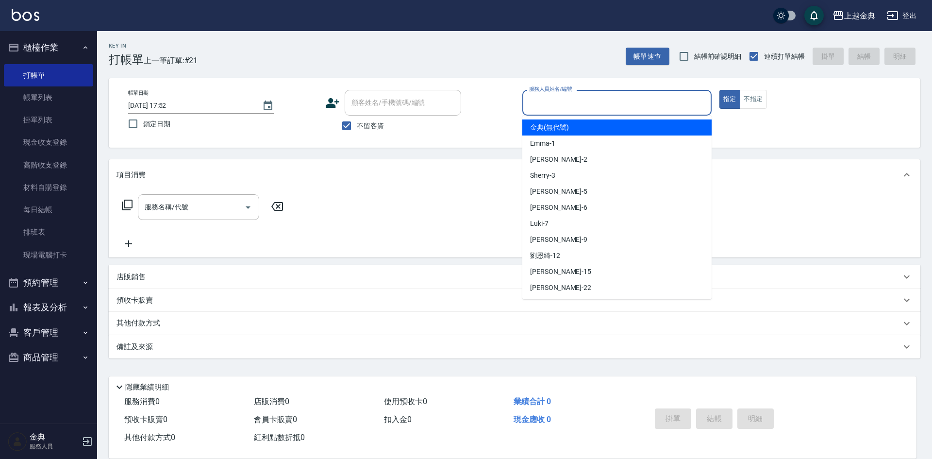
click at [670, 101] on input "服務人員姓名/編號" at bounding box center [617, 102] width 181 height 17
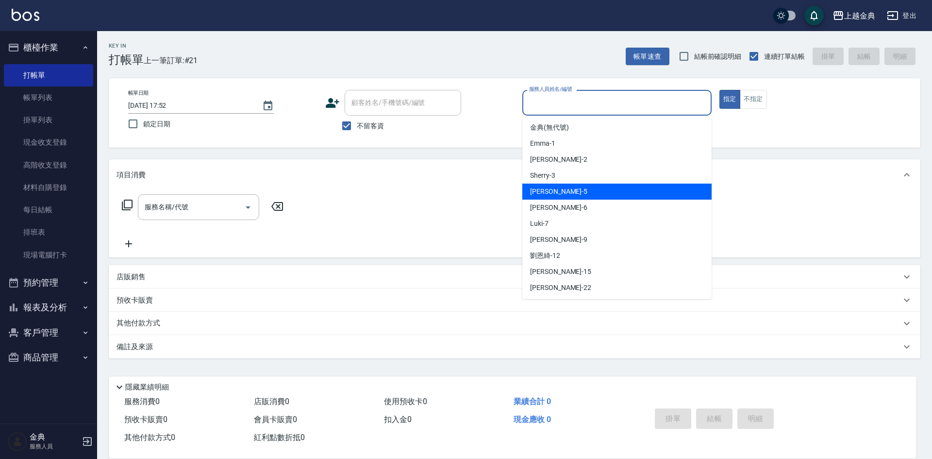
click at [558, 196] on div "[PERSON_NAME] -5" at bounding box center [617, 192] width 189 height 16
type input "[PERSON_NAME]-5"
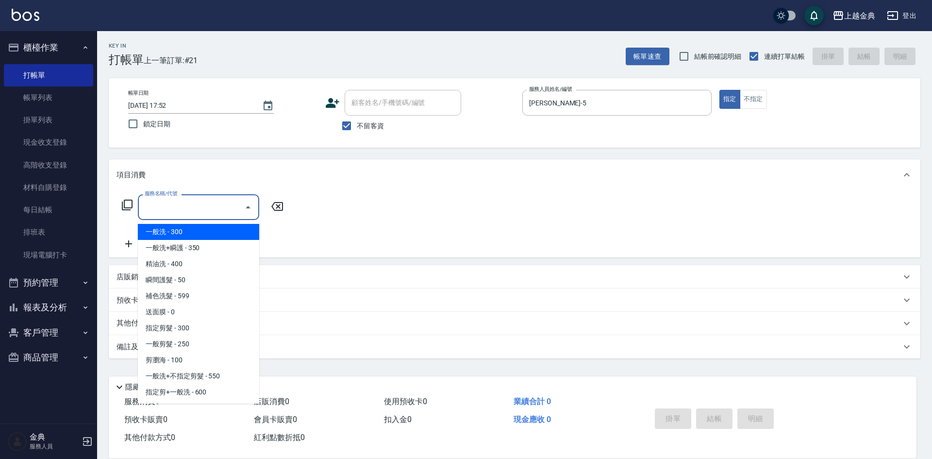
click at [213, 210] on input "服務名稱/代號" at bounding box center [191, 207] width 98 height 17
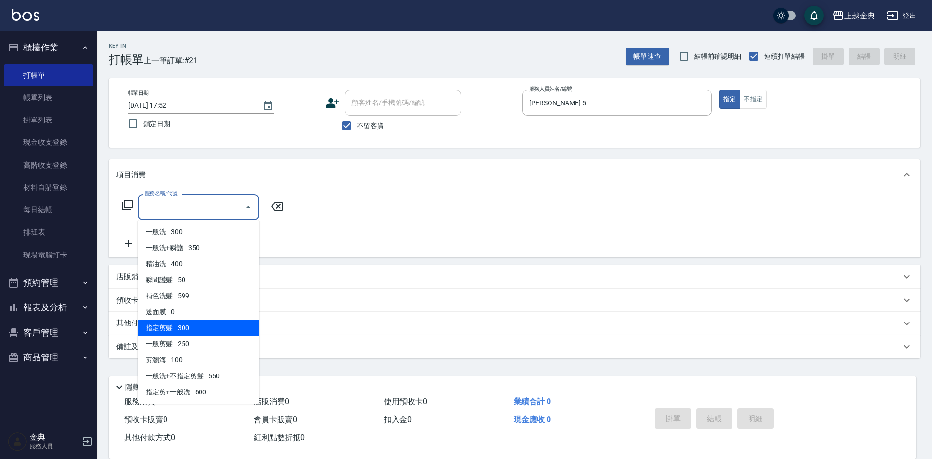
click at [199, 329] on span "指定剪髮 - 300" at bounding box center [198, 328] width 121 height 16
type input "指定剪髮(199)"
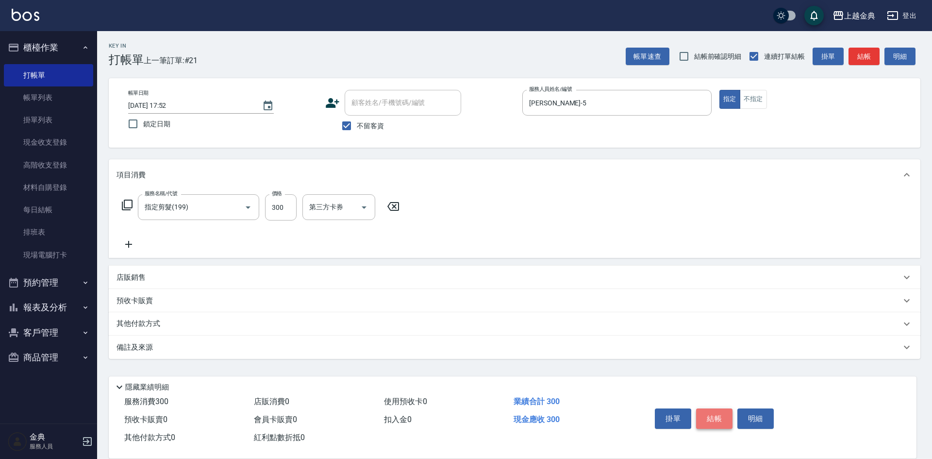
click at [714, 413] on button "結帳" at bounding box center [714, 418] width 36 height 20
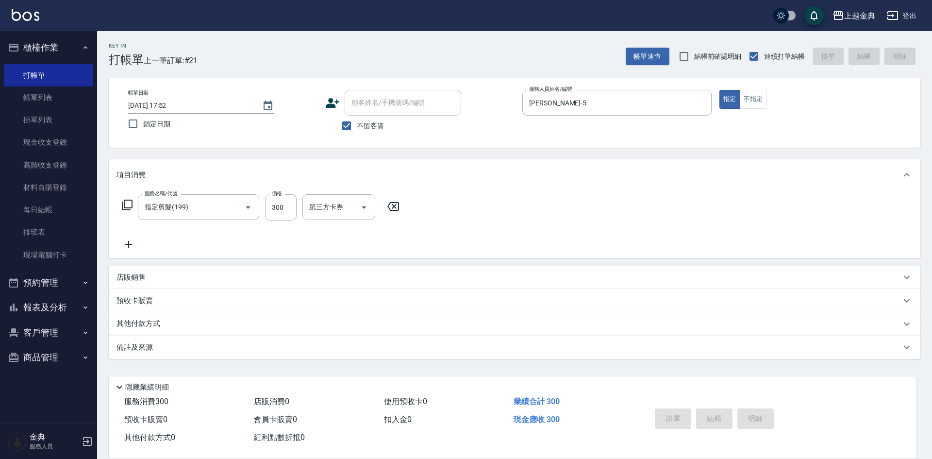
type input "[DATE] 17:53"
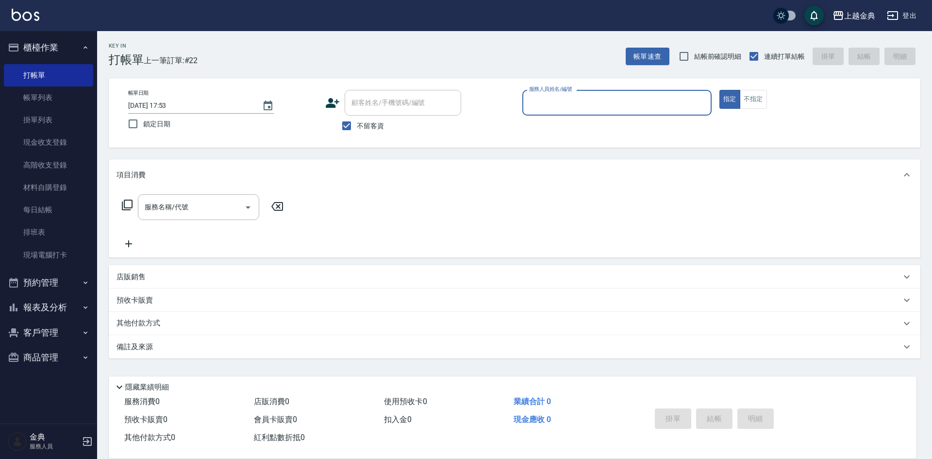
click at [627, 113] on div "服務人員姓名/編號" at bounding box center [617, 103] width 189 height 26
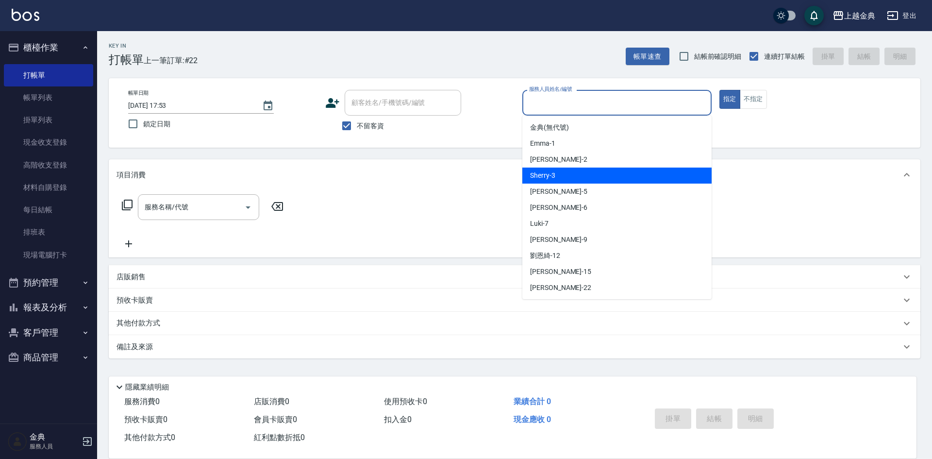
click at [574, 171] on div "Sherry -3" at bounding box center [617, 176] width 189 height 16
type input "Sherry-3"
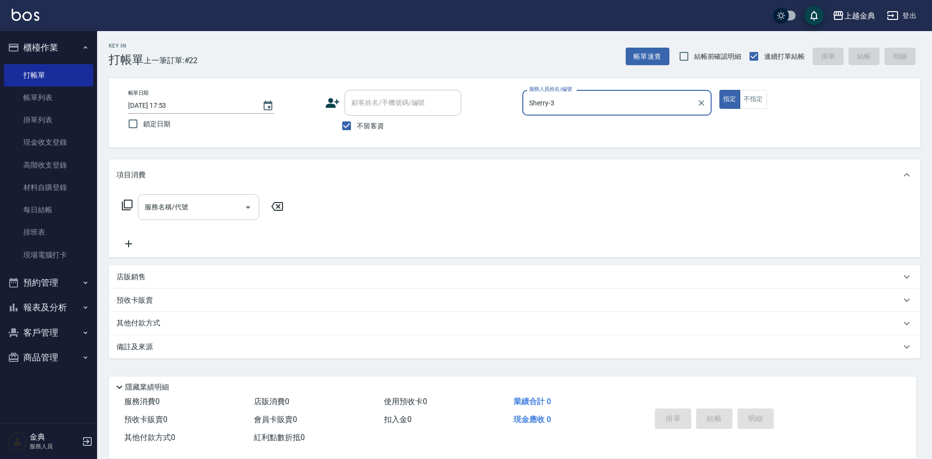
click at [226, 216] on div "服務名稱/代號" at bounding box center [198, 207] width 121 height 26
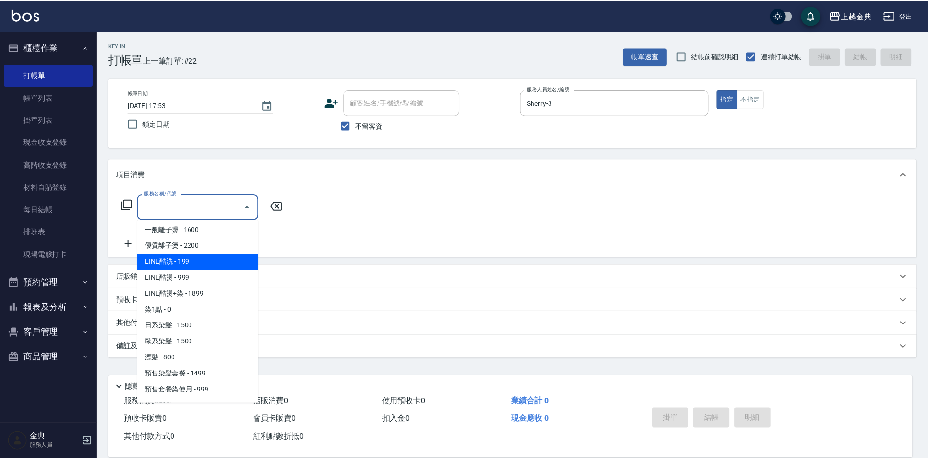
scroll to position [291, 0]
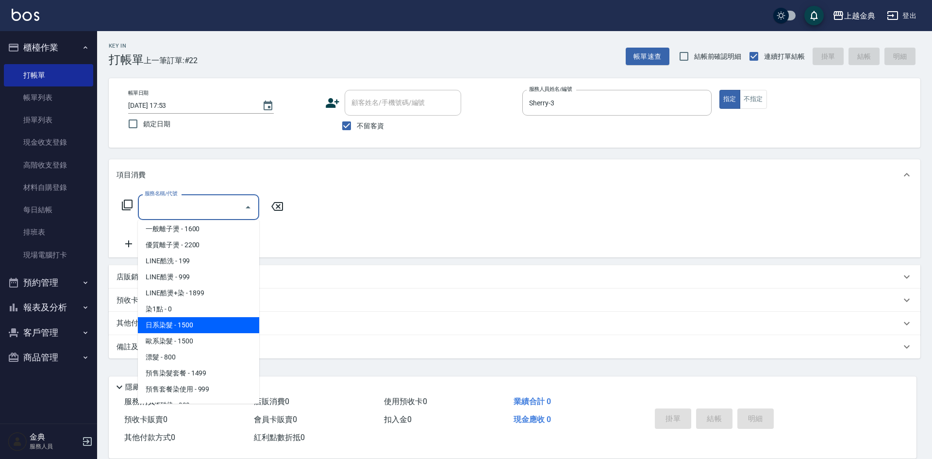
click at [208, 319] on span "日系染髮 - 1500" at bounding box center [198, 325] width 121 height 16
type input "日系染髮(401)"
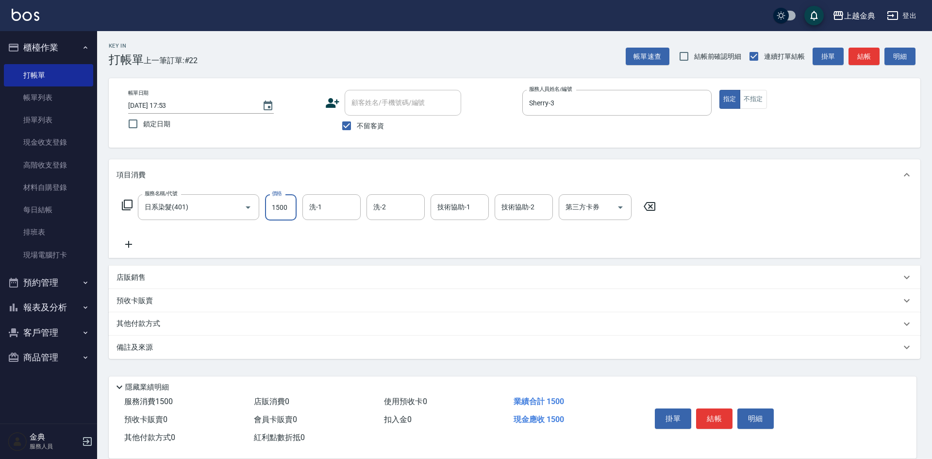
click at [292, 208] on input "1500" at bounding box center [281, 207] width 32 height 26
type input "2599"
click at [128, 243] on icon at bounding box center [129, 244] width 24 height 12
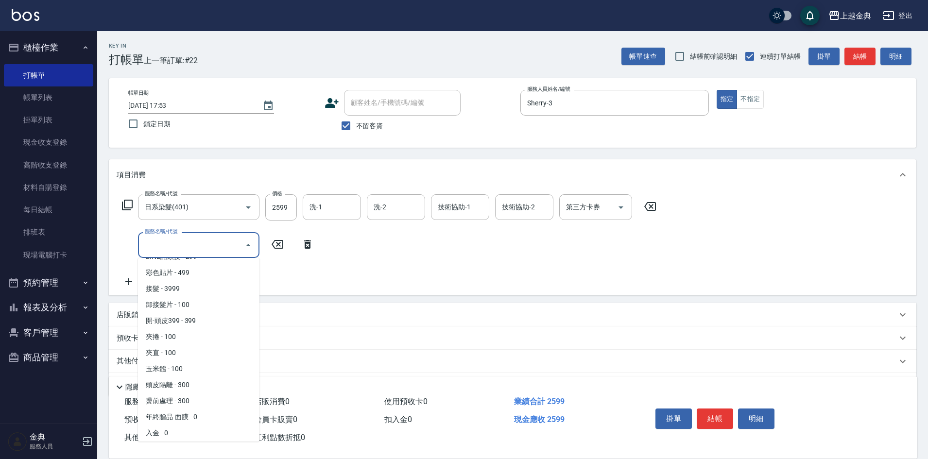
scroll to position [818, 0]
click at [207, 379] on span "頭皮隔離 - 300" at bounding box center [198, 381] width 121 height 16
type input "頭皮隔離(904)"
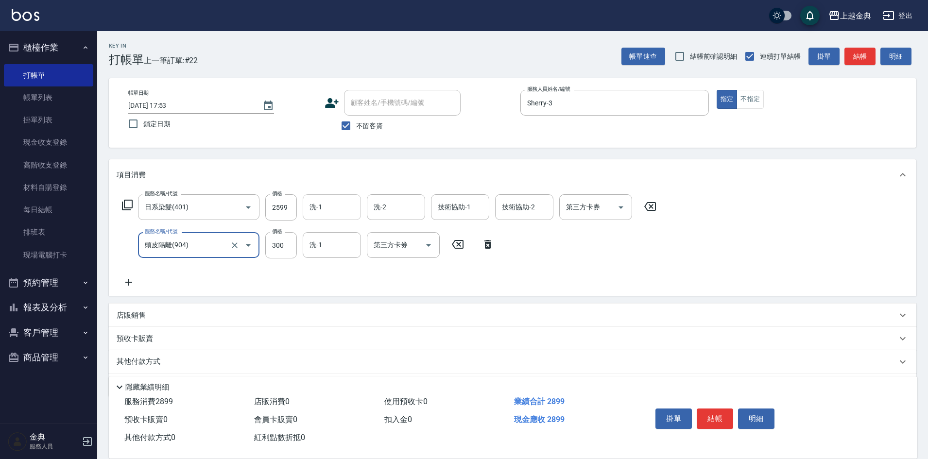
click at [329, 204] on input "洗-1" at bounding box center [332, 207] width 50 height 17
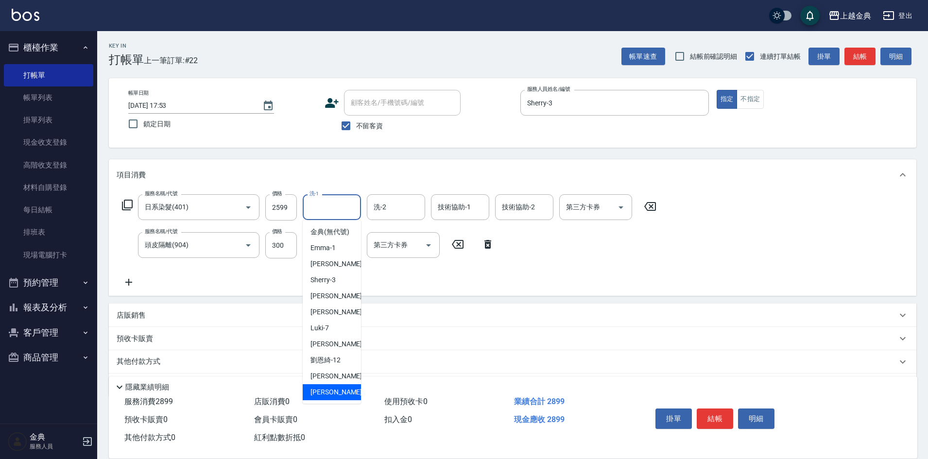
click at [334, 400] on div "[PERSON_NAME] -22" at bounding box center [332, 392] width 58 height 16
type input "[PERSON_NAME]-22"
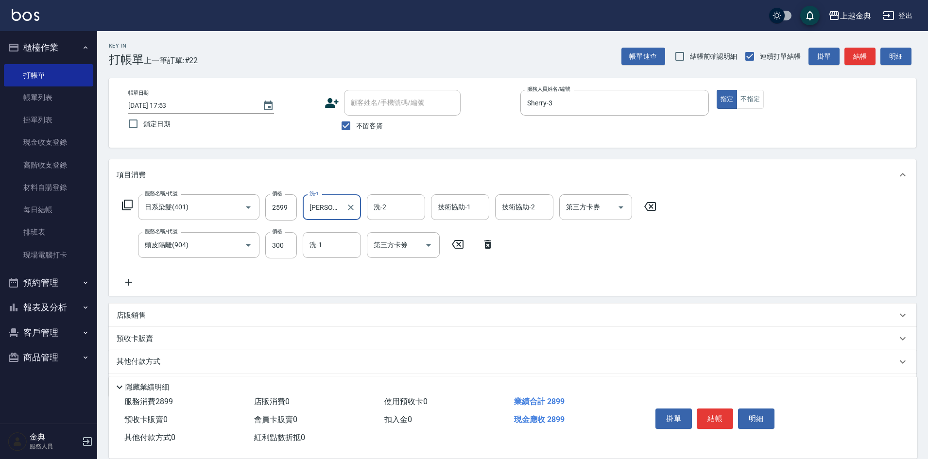
scroll to position [31, 0]
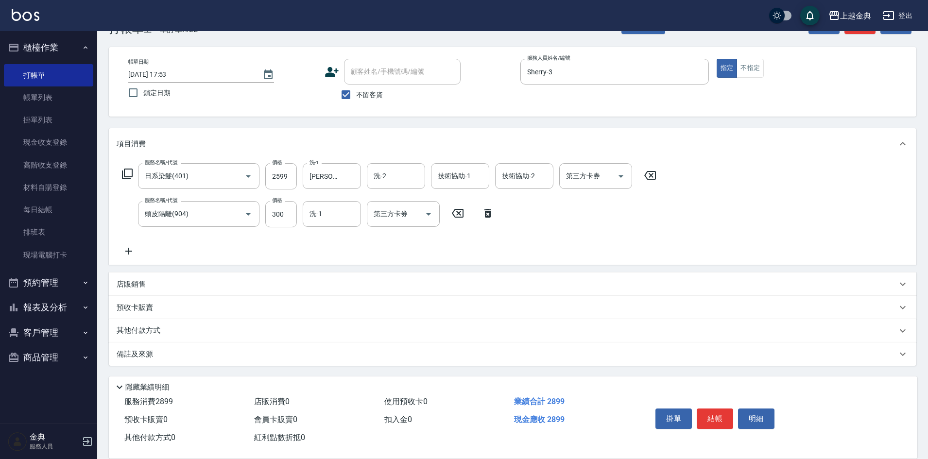
click at [139, 335] on p "其他付款方式" at bounding box center [141, 330] width 49 height 11
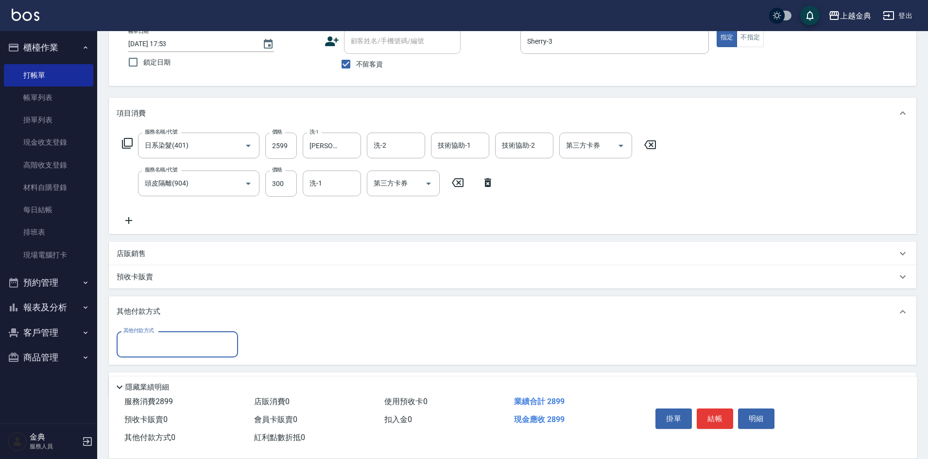
scroll to position [92, 0]
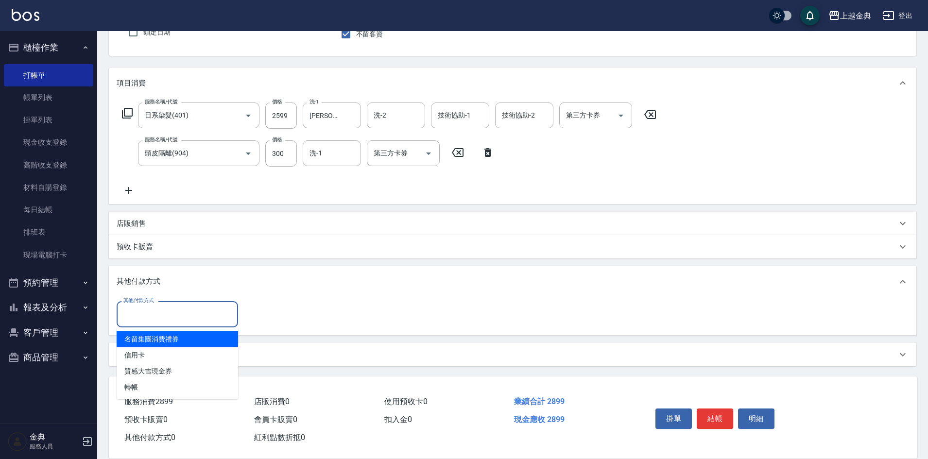
click at [184, 311] on input "其他付款方式" at bounding box center [177, 313] width 113 height 17
click at [165, 352] on span "信用卡" at bounding box center [177, 355] width 121 height 16
type input "信用卡"
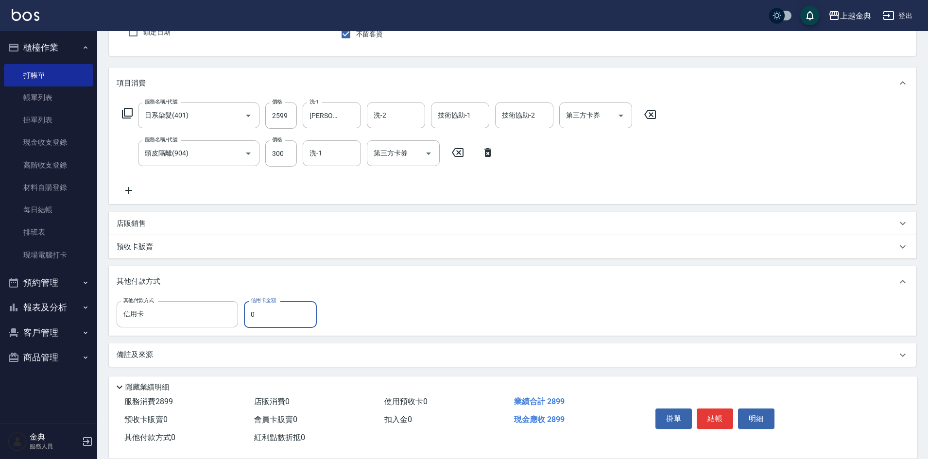
click at [270, 316] on input "0" at bounding box center [280, 314] width 73 height 26
type input "2899"
click at [713, 414] on button "結帳" at bounding box center [714, 418] width 36 height 20
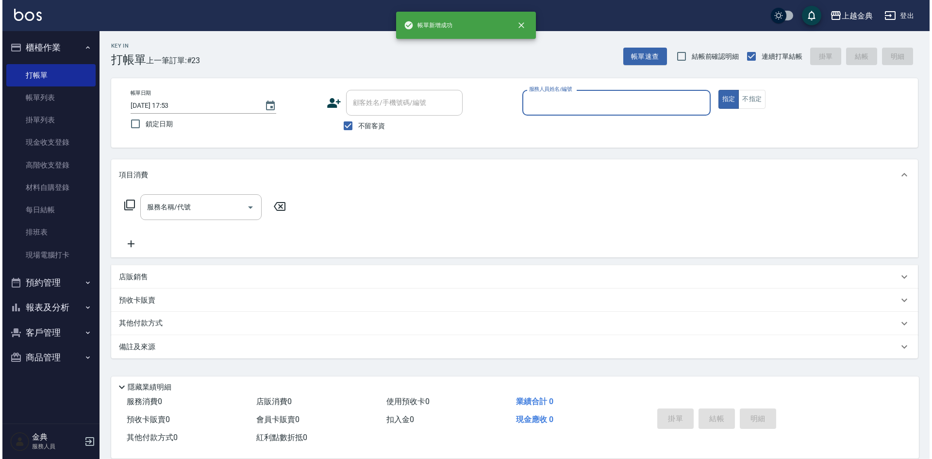
scroll to position [0, 0]
